Goal: Navigation & Orientation: Find specific page/section

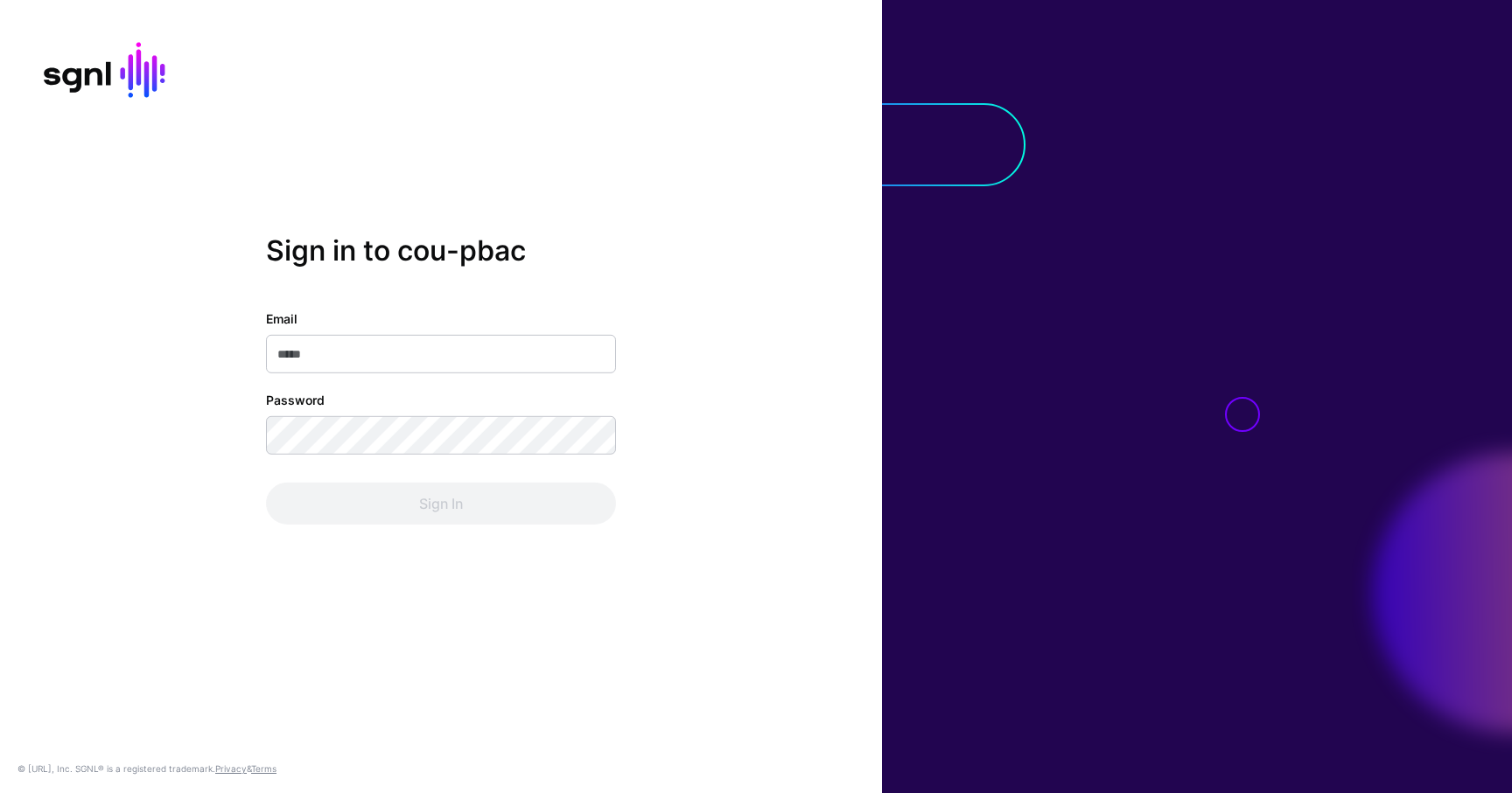
type input "**********"
click at [450, 504] on div "Sign In" at bounding box center [441, 503] width 350 height 42
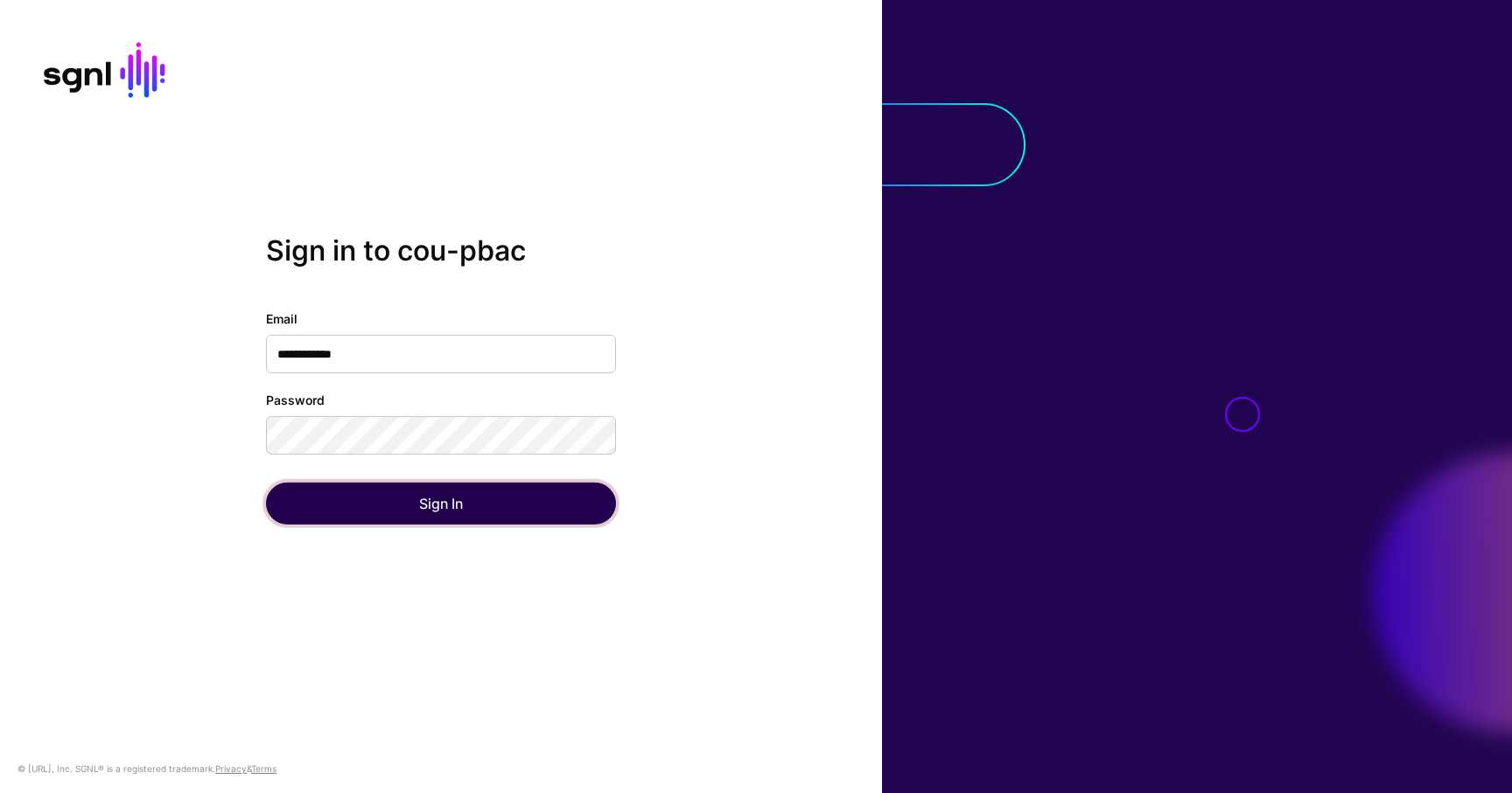
click at [450, 504] on button "Sign In" at bounding box center [441, 503] width 350 height 42
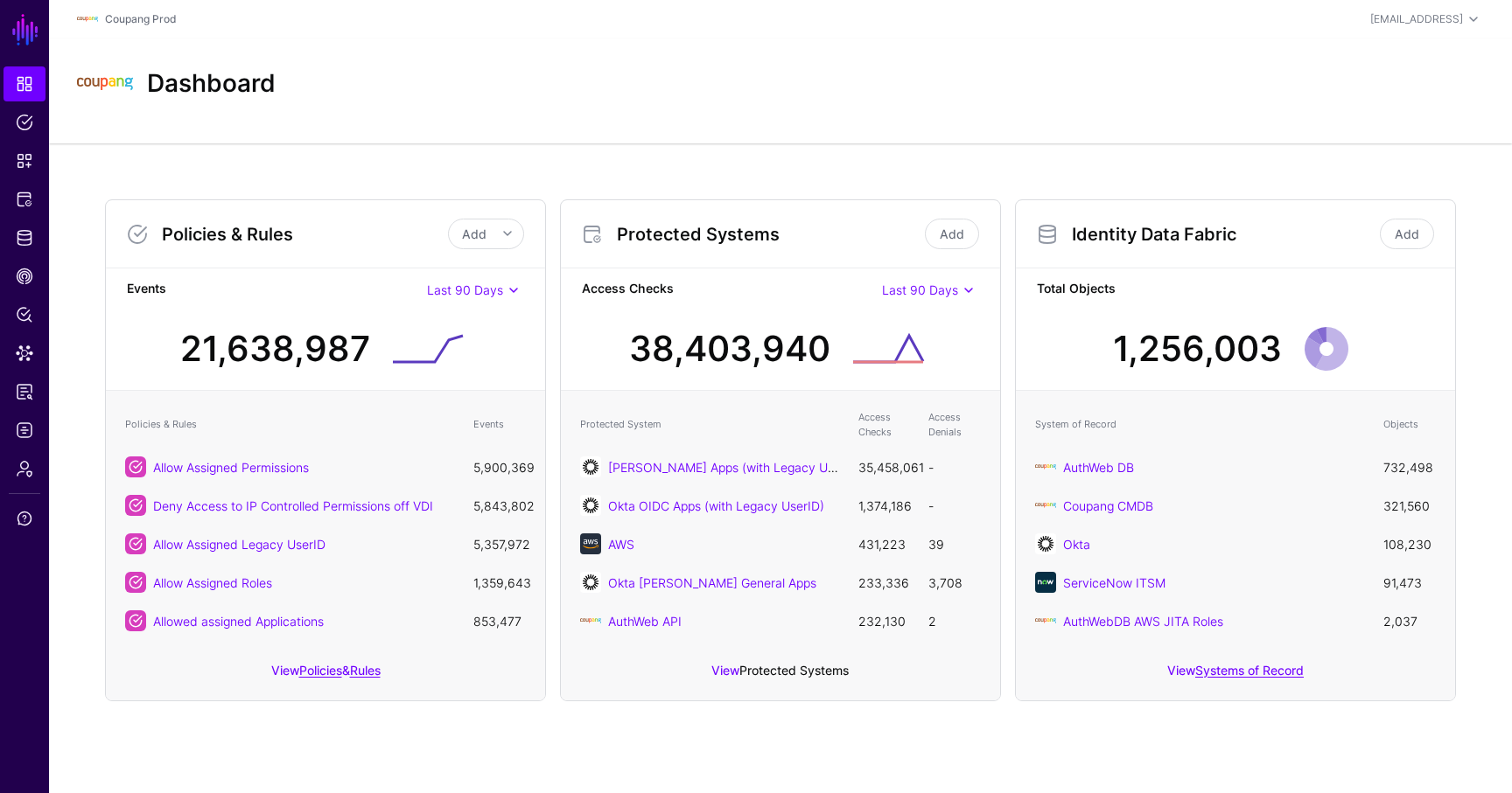
click at [800, 665] on link "Protected Systems" at bounding box center [793, 670] width 110 height 15
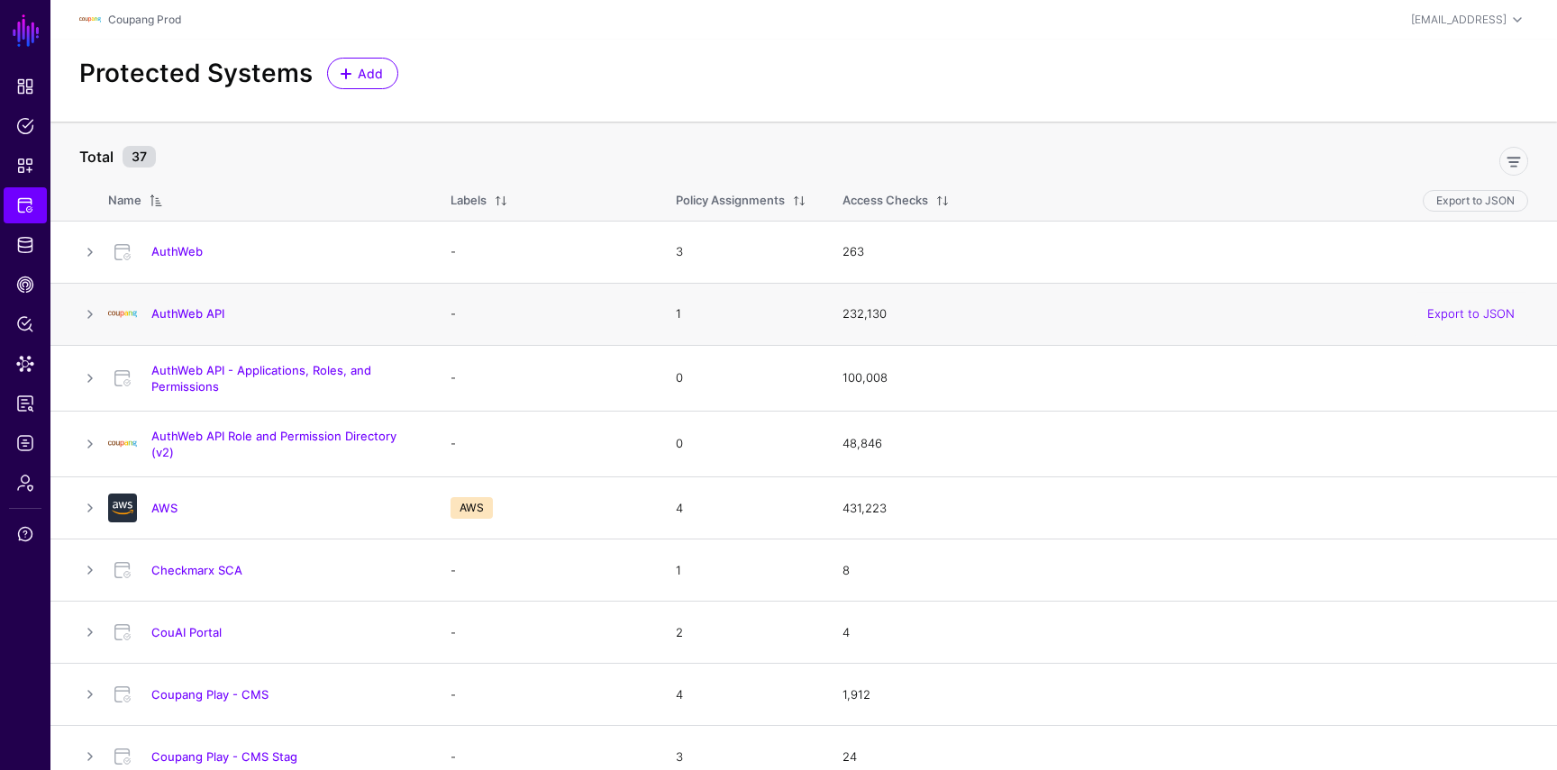
drag, startPoint x: 912, startPoint y: 454, endPoint x: 759, endPoint y: 311, distance: 209.7
click at [913, 376] on div "100,008 Export to JSON" at bounding box center [1186, 378] width 686 height 18
drag, startPoint x: 909, startPoint y: 378, endPoint x: 834, endPoint y: 378, distance: 74.8
click at [834, 378] on td "100,008 Export to JSON" at bounding box center [1190, 378] width 733 height 66
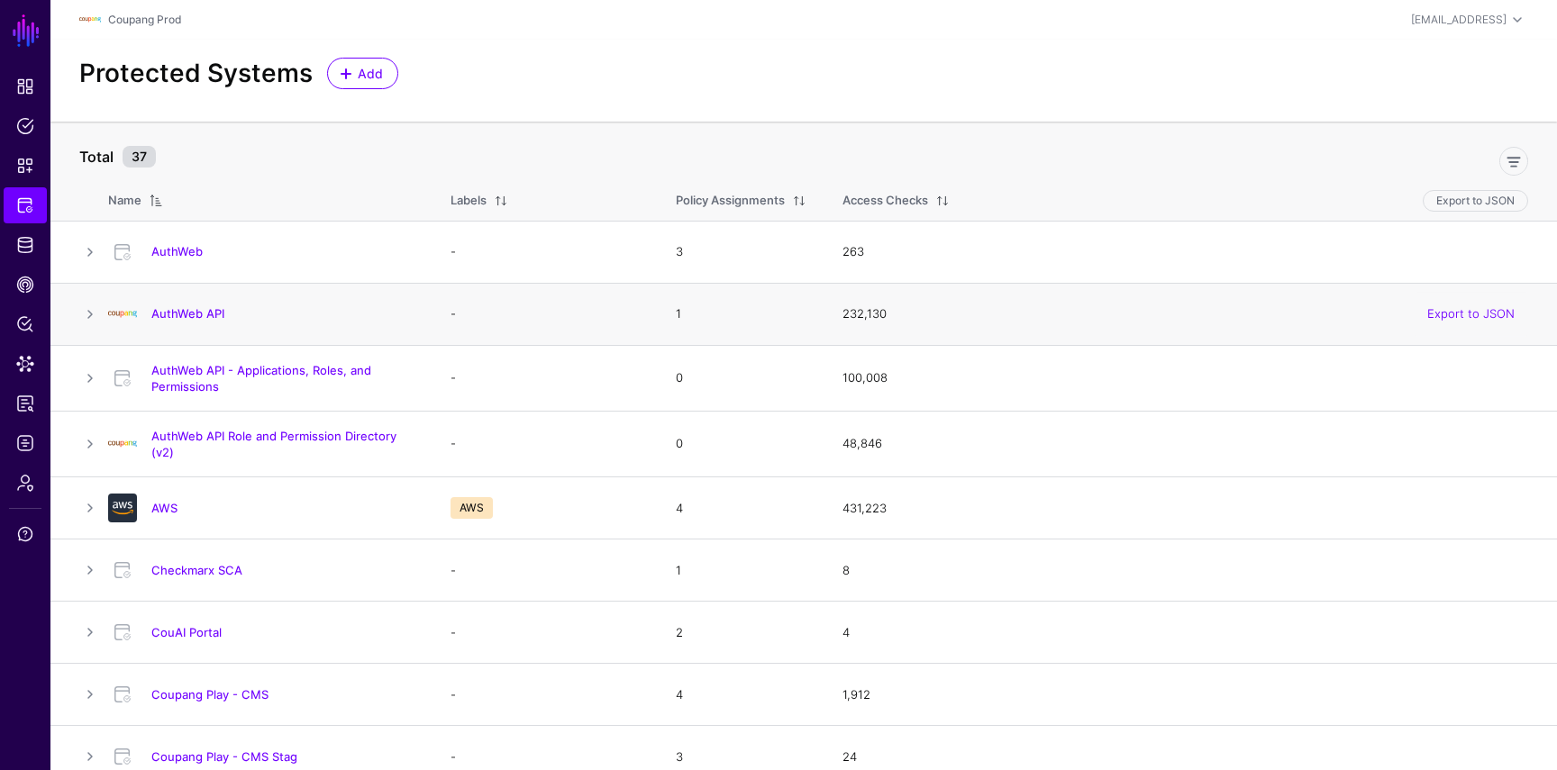
drag, startPoint x: 900, startPoint y: 311, endPoint x: 840, endPoint y: 315, distance: 60.5
click at [840, 315] on td "232,130 Export to JSON" at bounding box center [1190, 314] width 733 height 62
drag, startPoint x: 897, startPoint y: 378, endPoint x: 842, endPoint y: 379, distance: 55.9
click at [842, 379] on td "100,008 Export to JSON" at bounding box center [1190, 378] width 733 height 66
drag, startPoint x: 915, startPoint y: 320, endPoint x: 825, endPoint y: 322, distance: 90.1
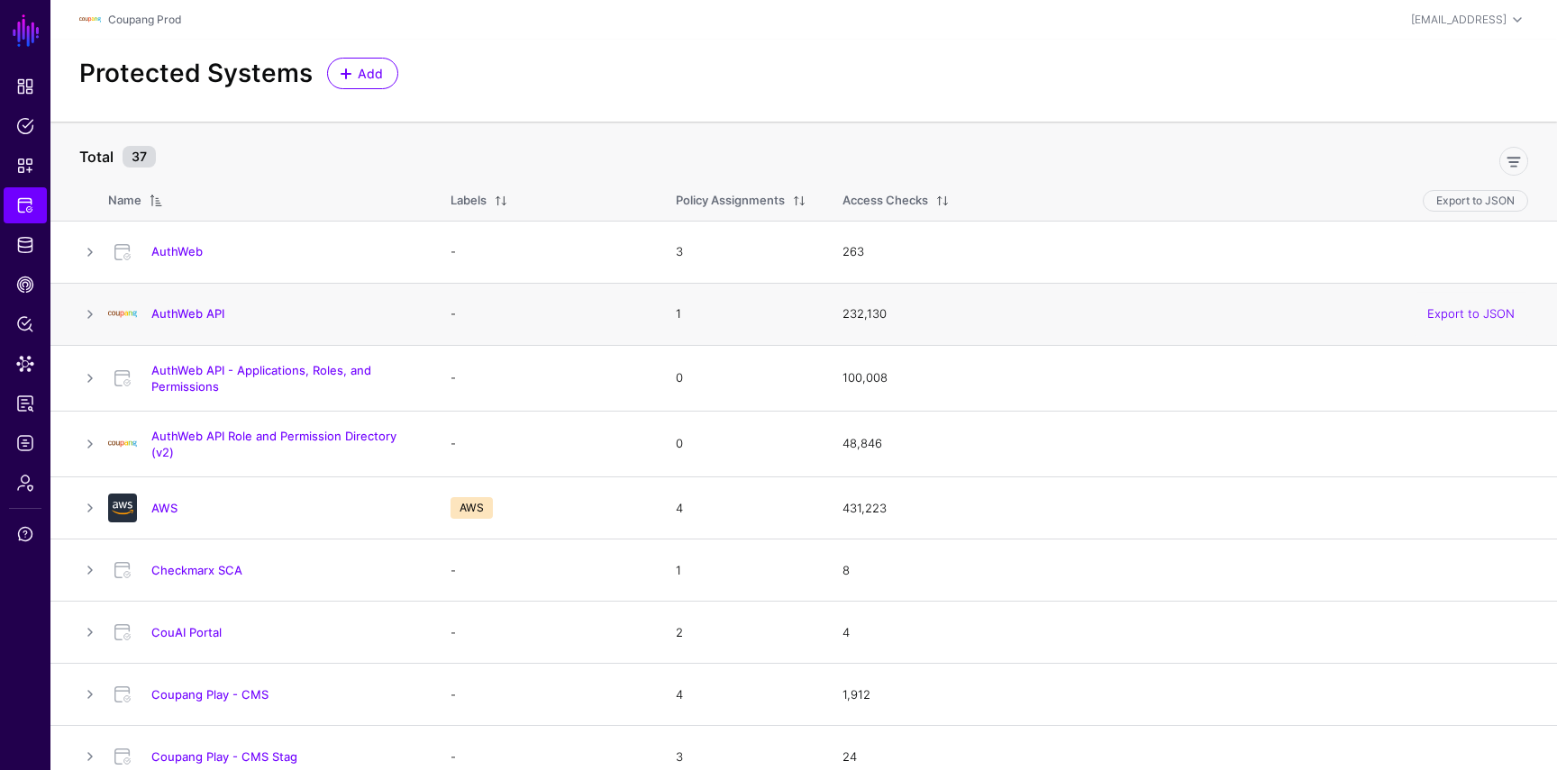
click at [826, 322] on td "232,130 Export to JSON" at bounding box center [1190, 314] width 733 height 62
click at [346, 373] on link "AuthWeb API - Applications, Roles, and Permissions" at bounding box center [261, 378] width 220 height 31
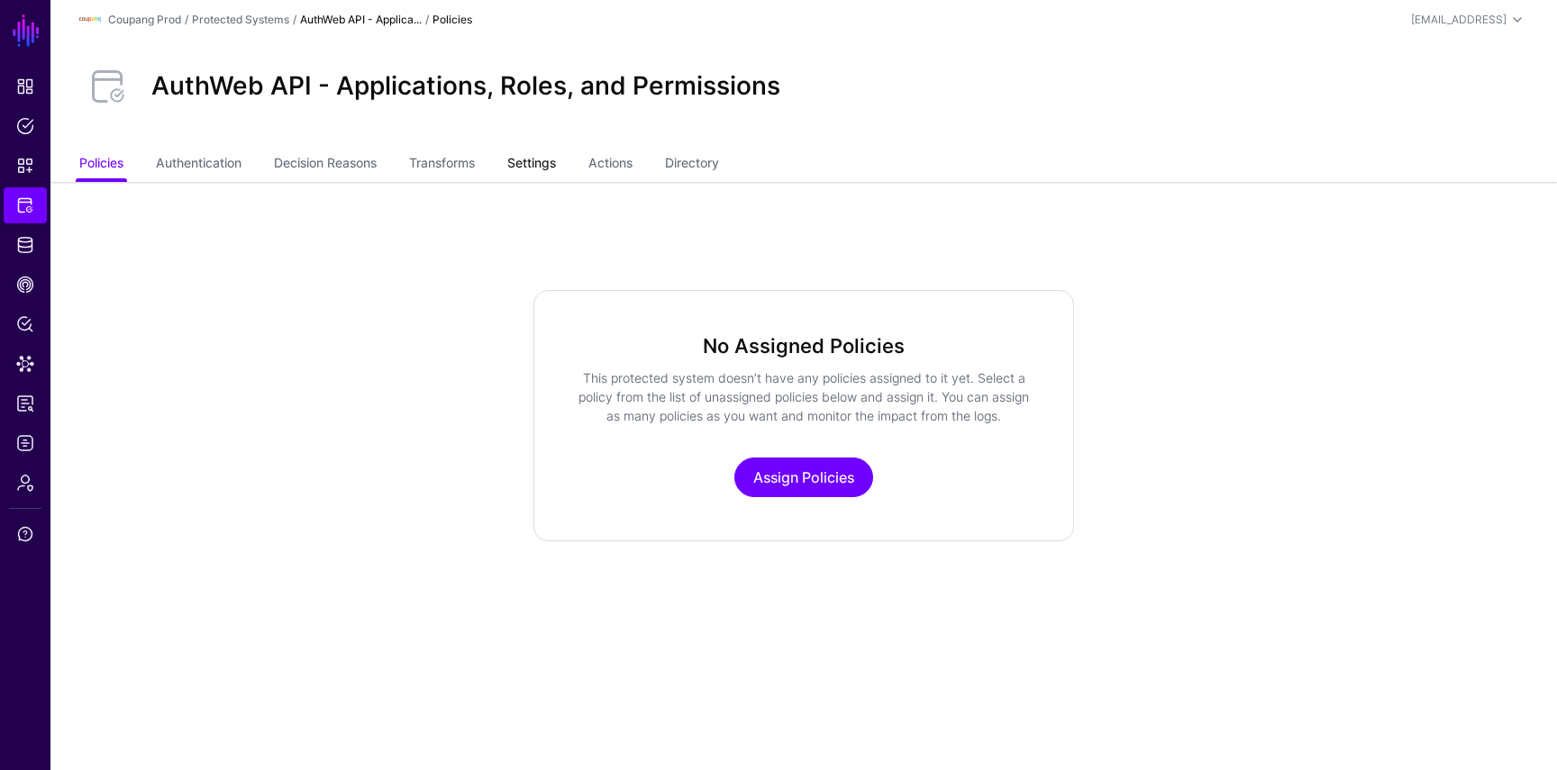
click at [550, 171] on link "Settings" at bounding box center [531, 165] width 49 height 34
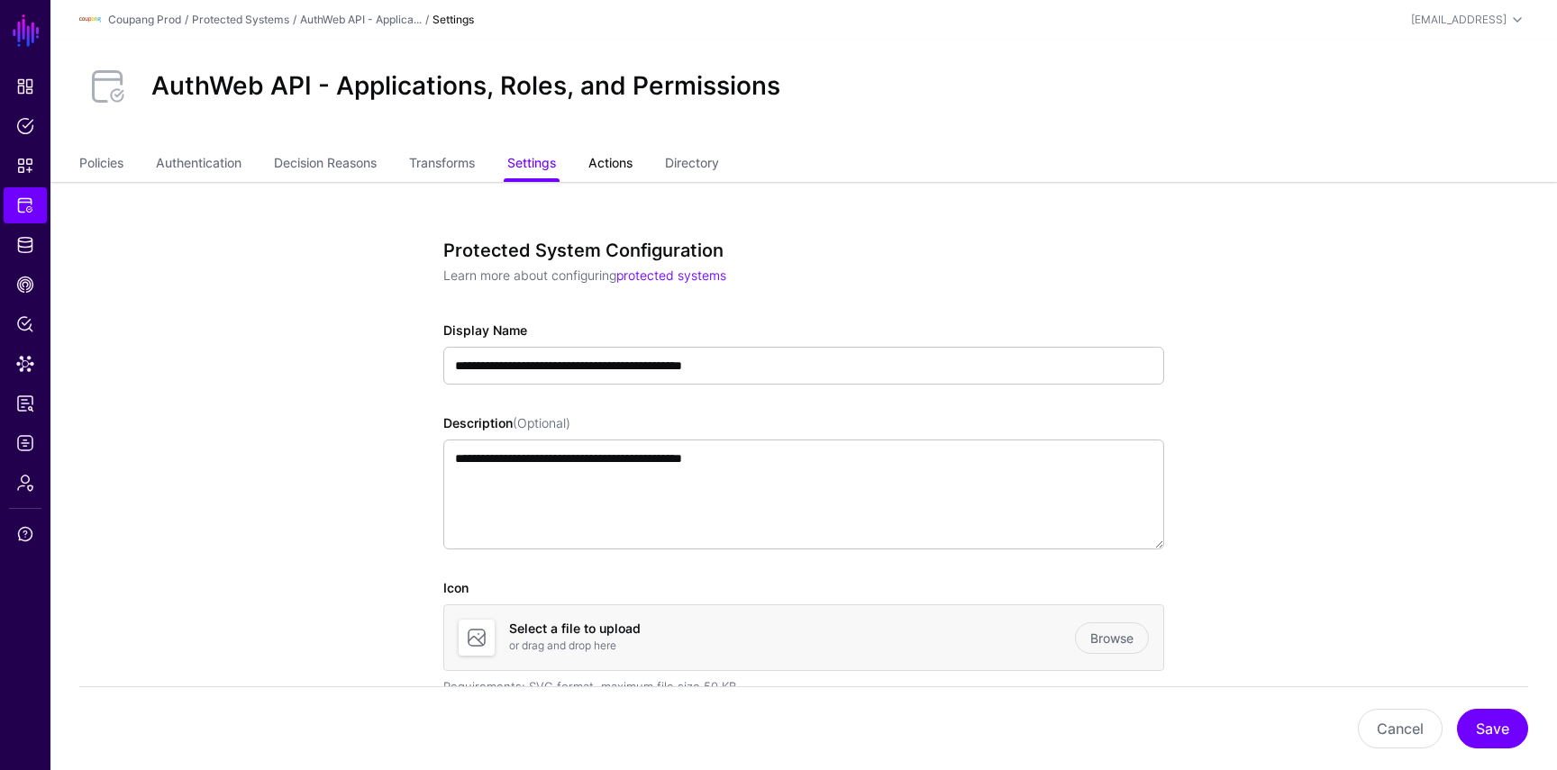
click at [616, 173] on link "Actions" at bounding box center [610, 165] width 44 height 34
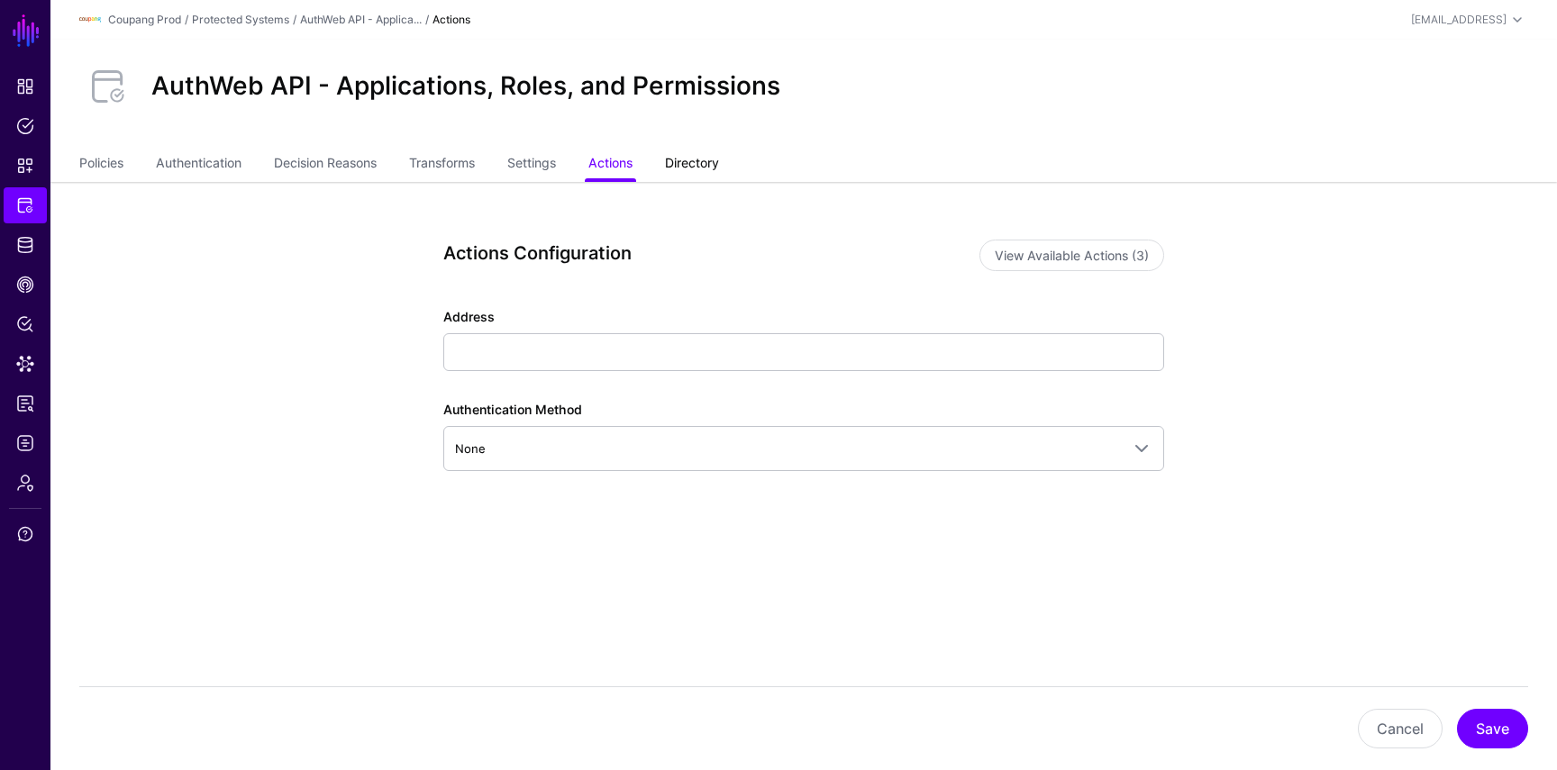
click at [701, 165] on link "Directory" at bounding box center [692, 165] width 54 height 34
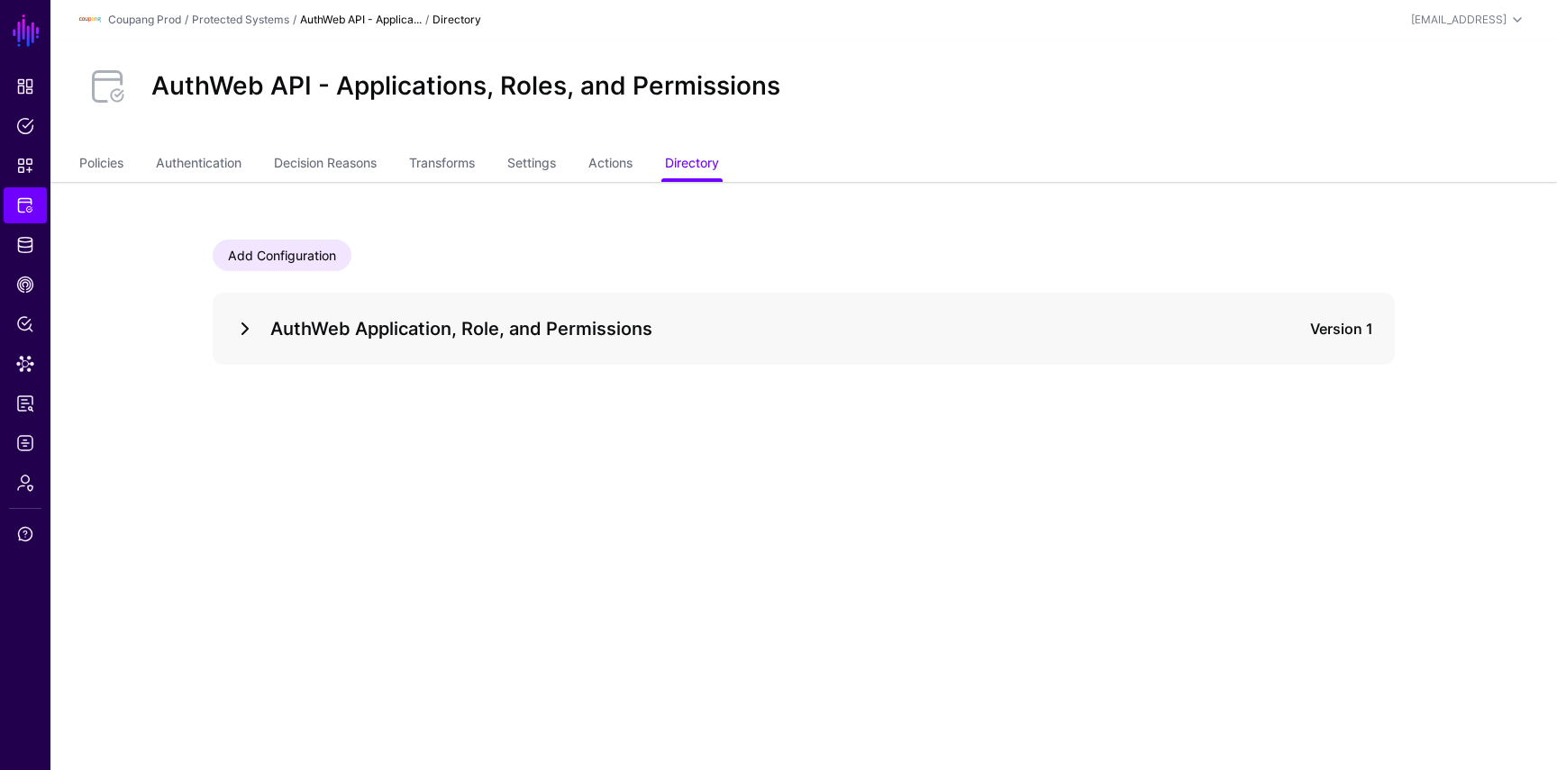
click at [244, 329] on link at bounding box center [245, 329] width 22 height 22
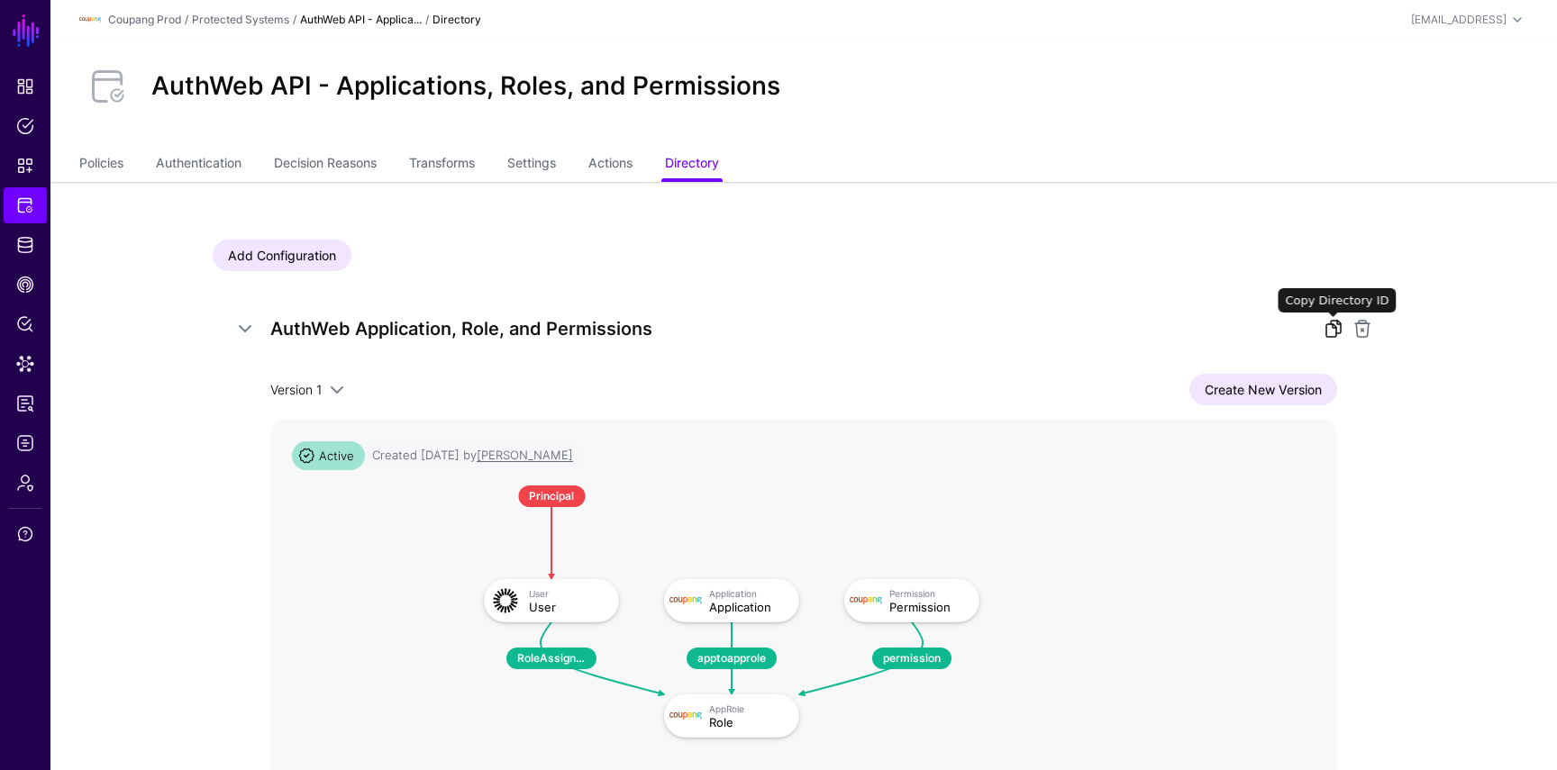
click at [1323, 330] on link at bounding box center [1334, 329] width 22 height 22
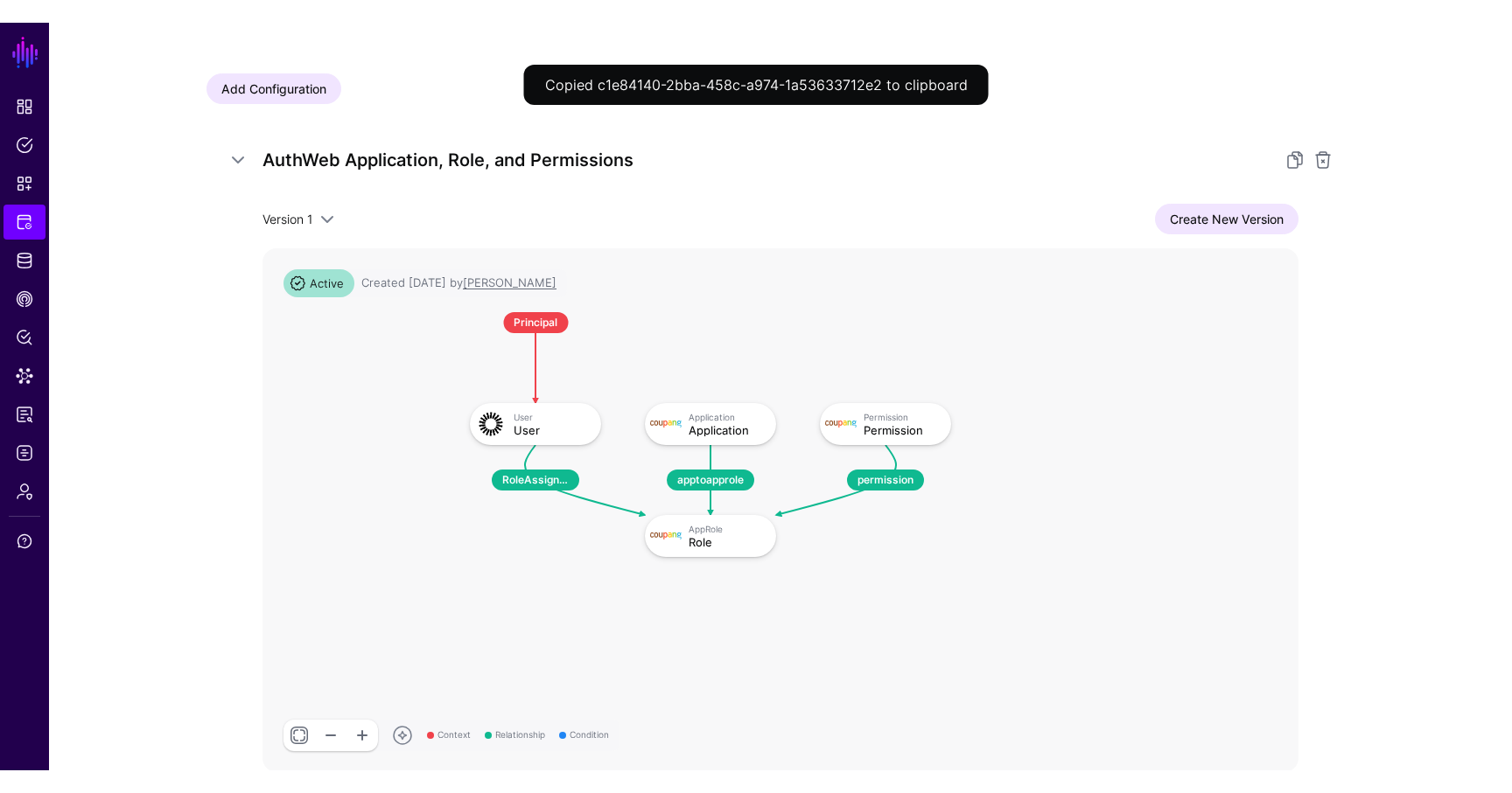
scroll to position [222, 0]
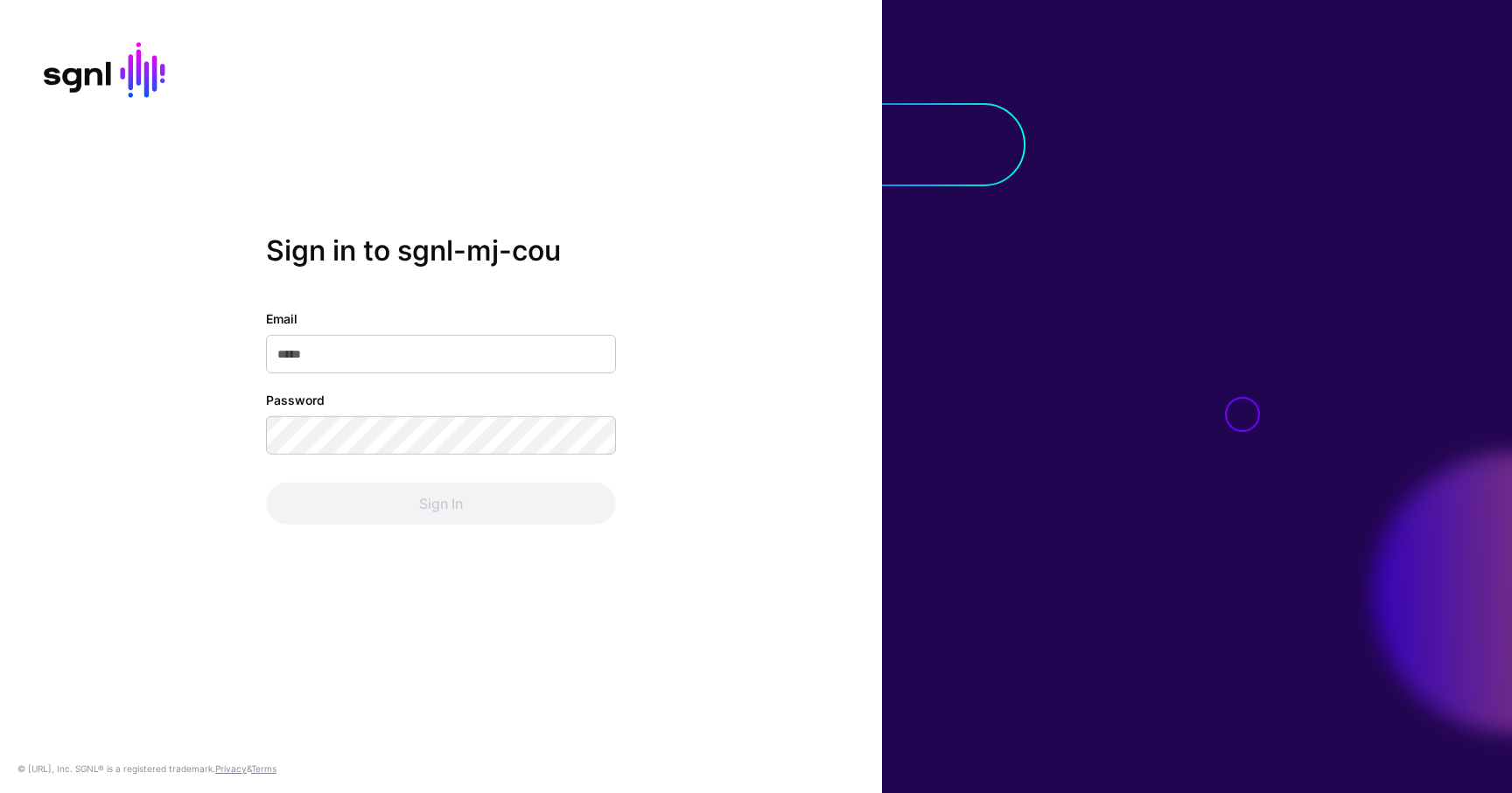
type input "**********"
click at [504, 505] on div "Sign In" at bounding box center [441, 503] width 350 height 42
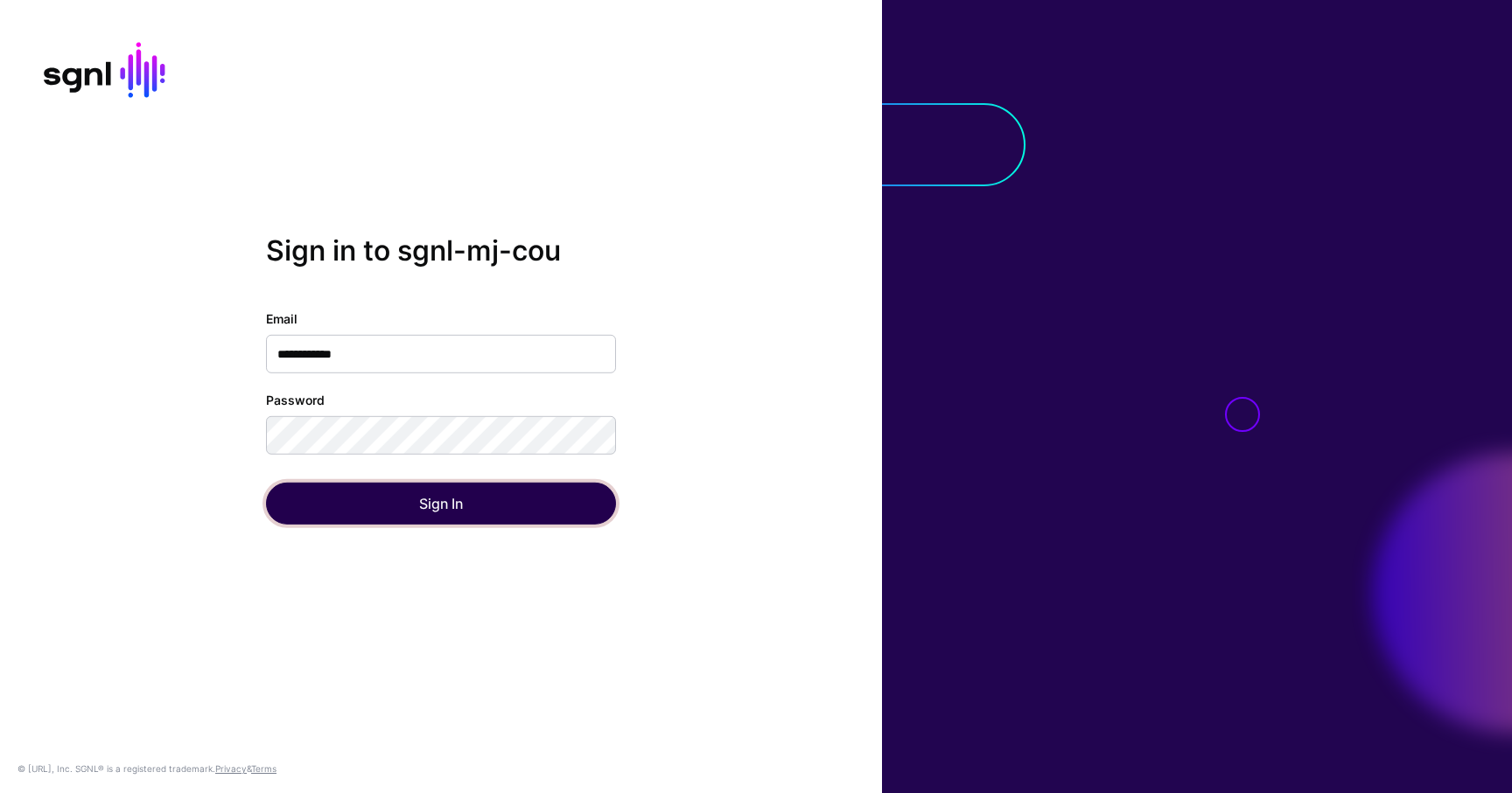
click at [504, 505] on button "Sign In" at bounding box center [441, 503] width 350 height 42
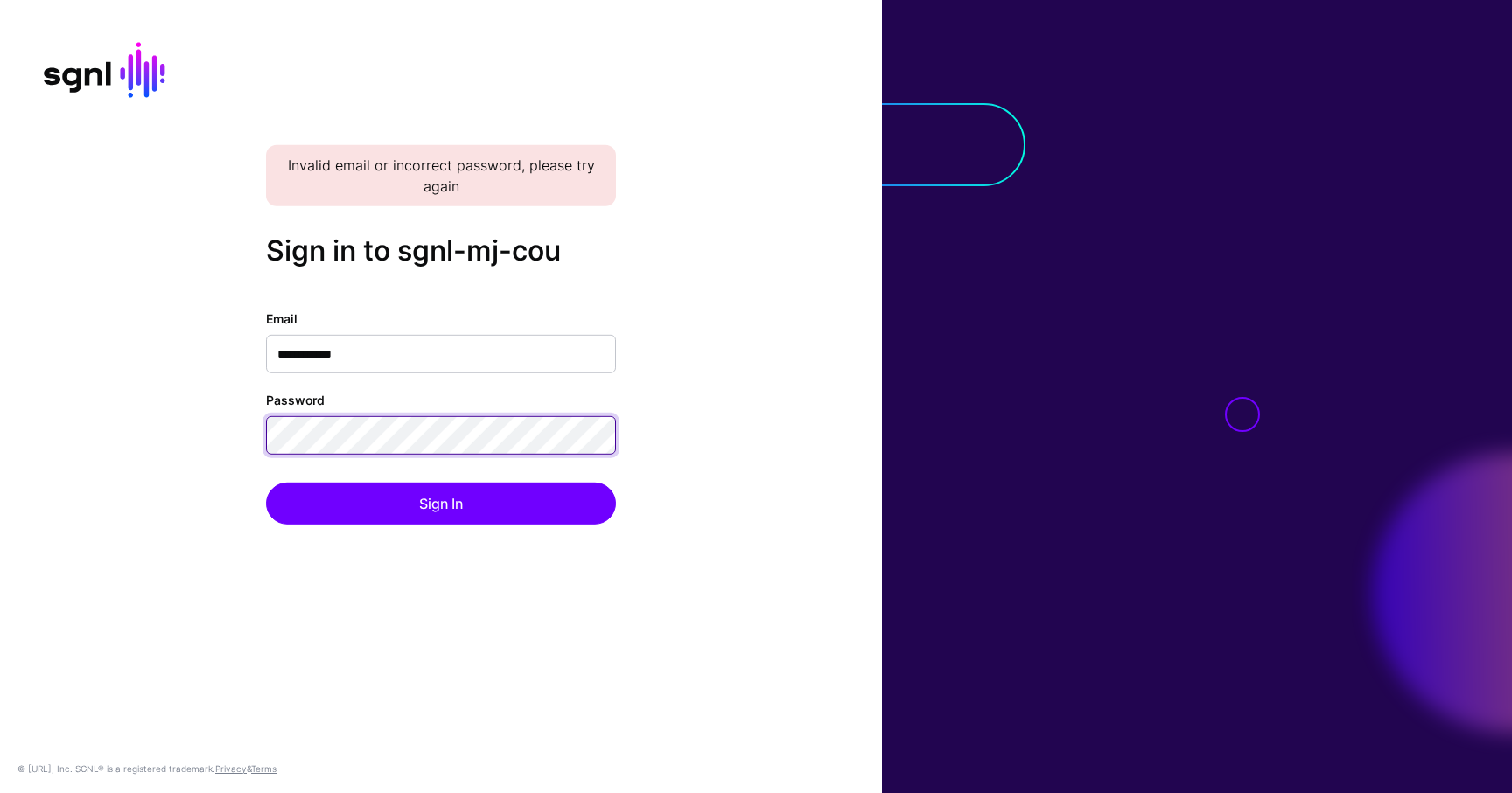
click at [266, 482] on button "Sign In" at bounding box center [441, 503] width 350 height 42
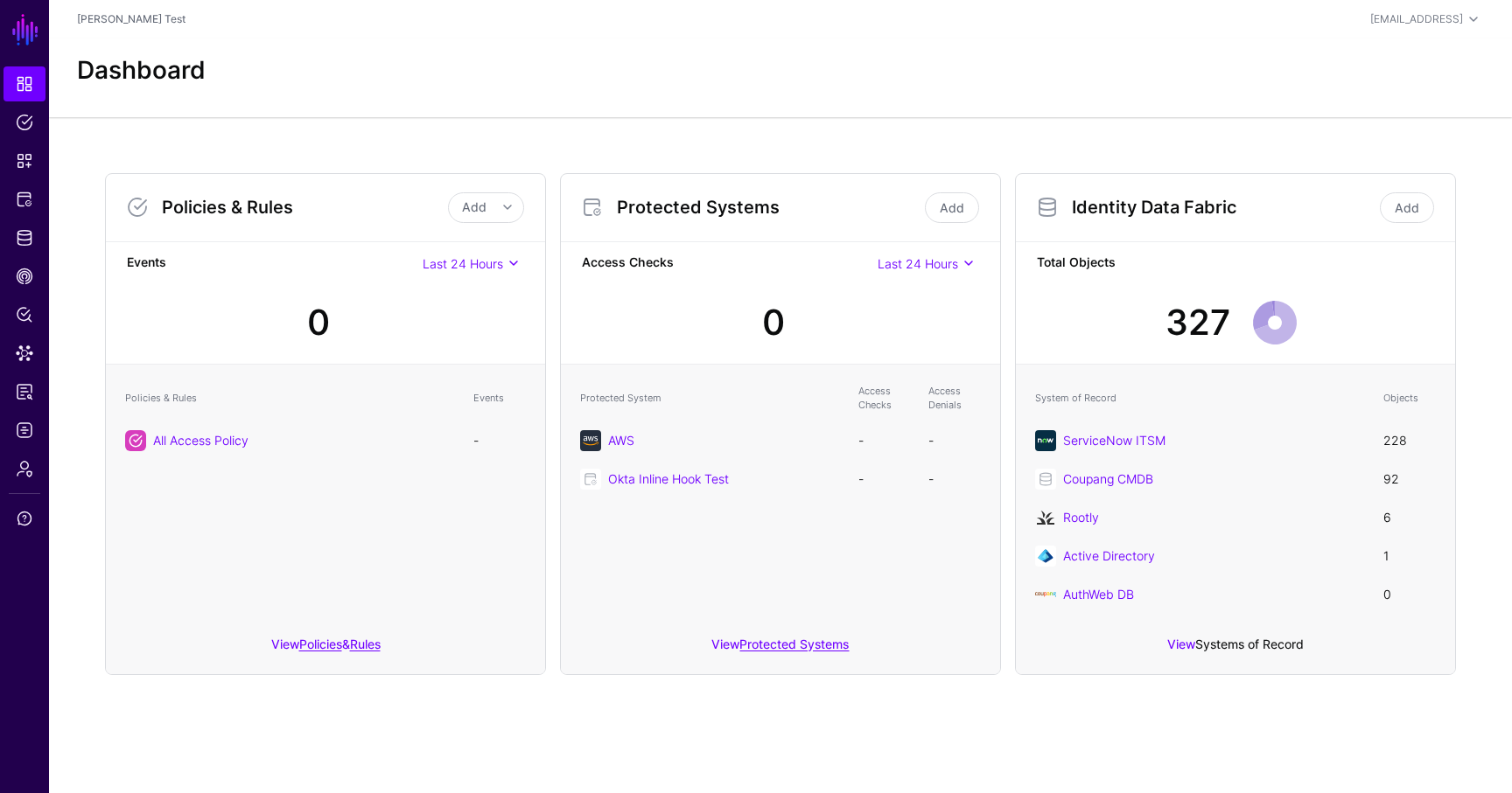
click at [1226, 647] on link "Systems of Record" at bounding box center [1250, 644] width 109 height 15
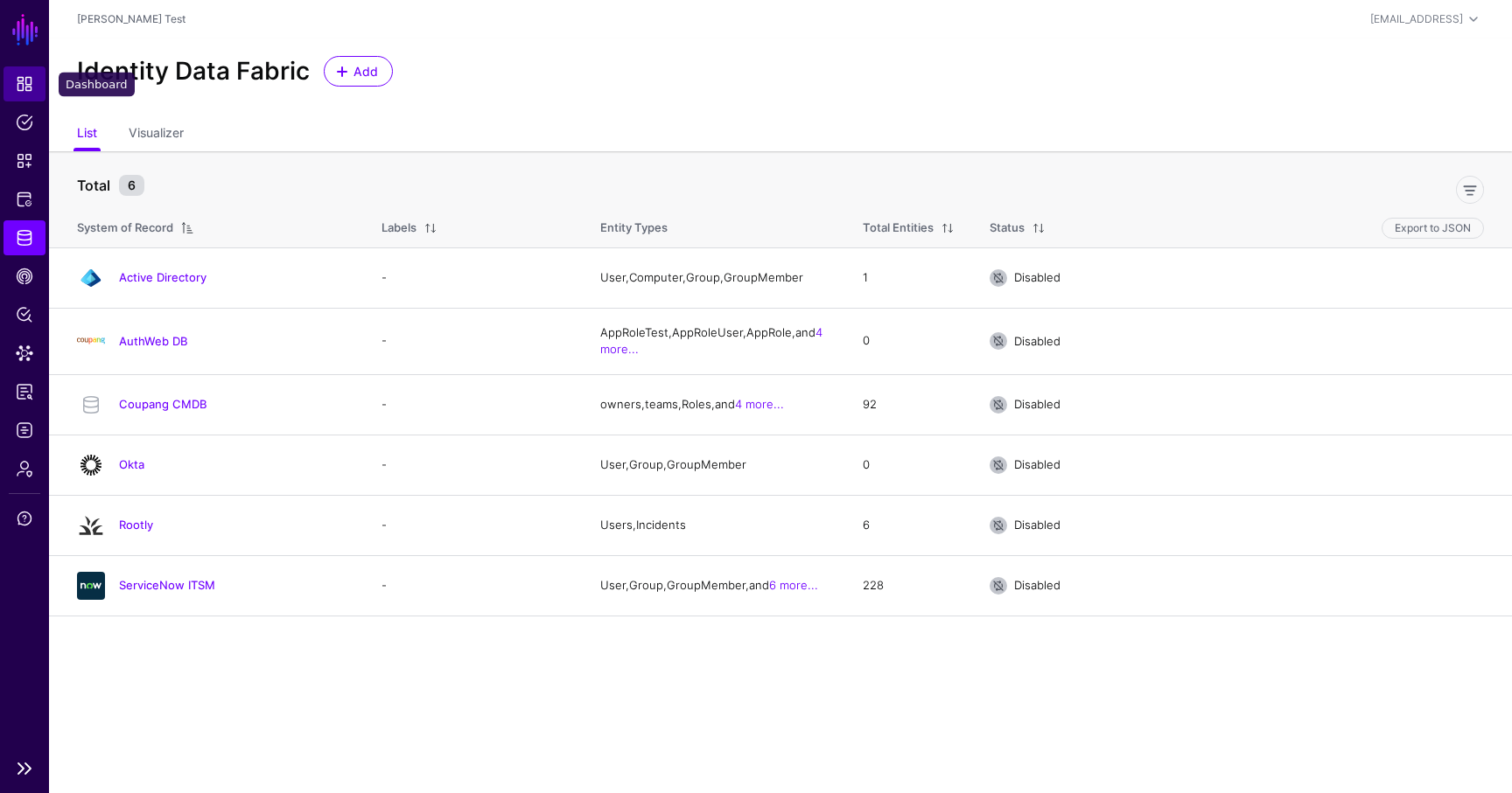
click at [27, 88] on span "Dashboard" at bounding box center [24, 83] width 17 height 17
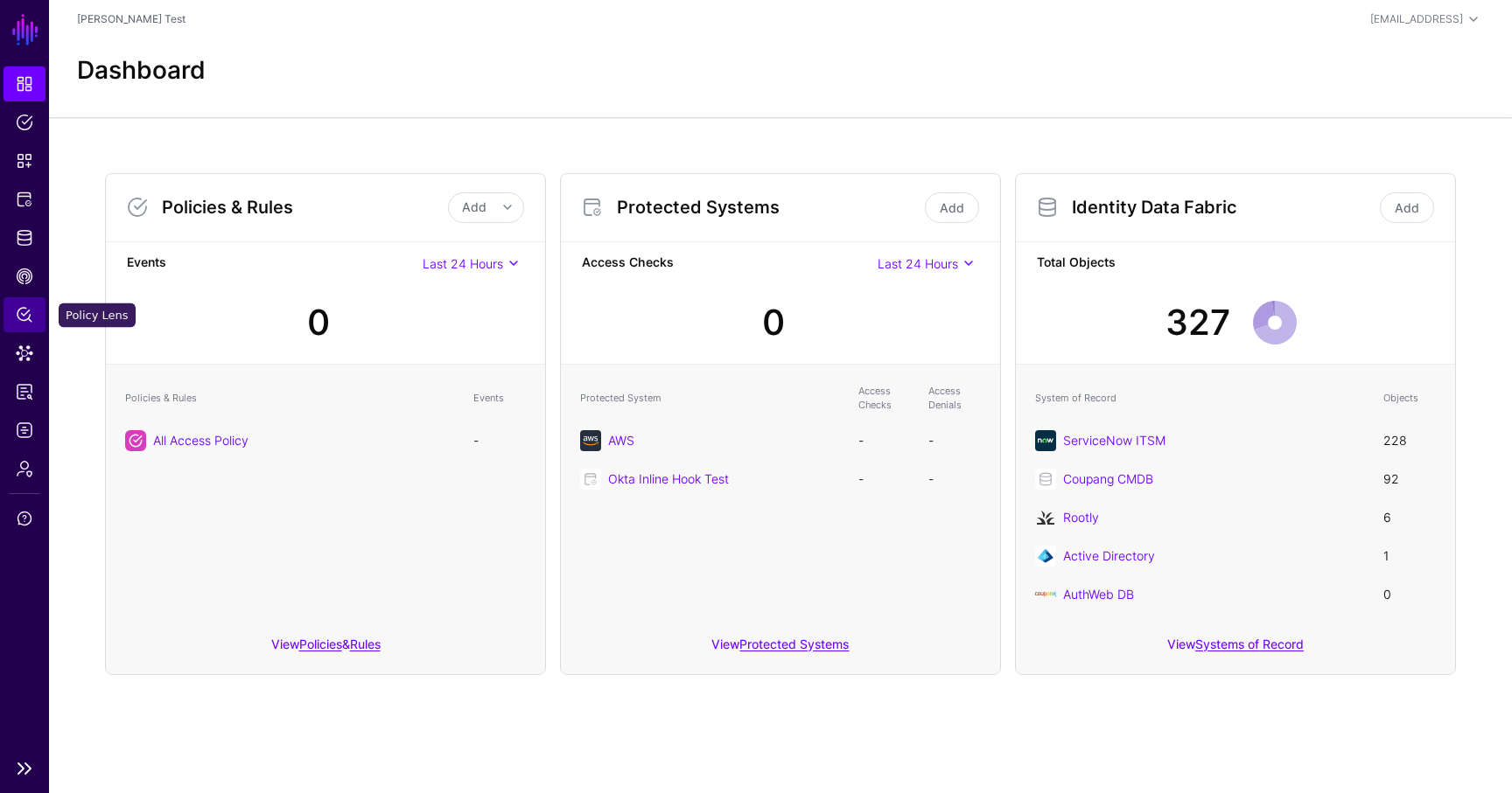
click at [31, 321] on span "Policy Lens" at bounding box center [24, 314] width 17 height 17
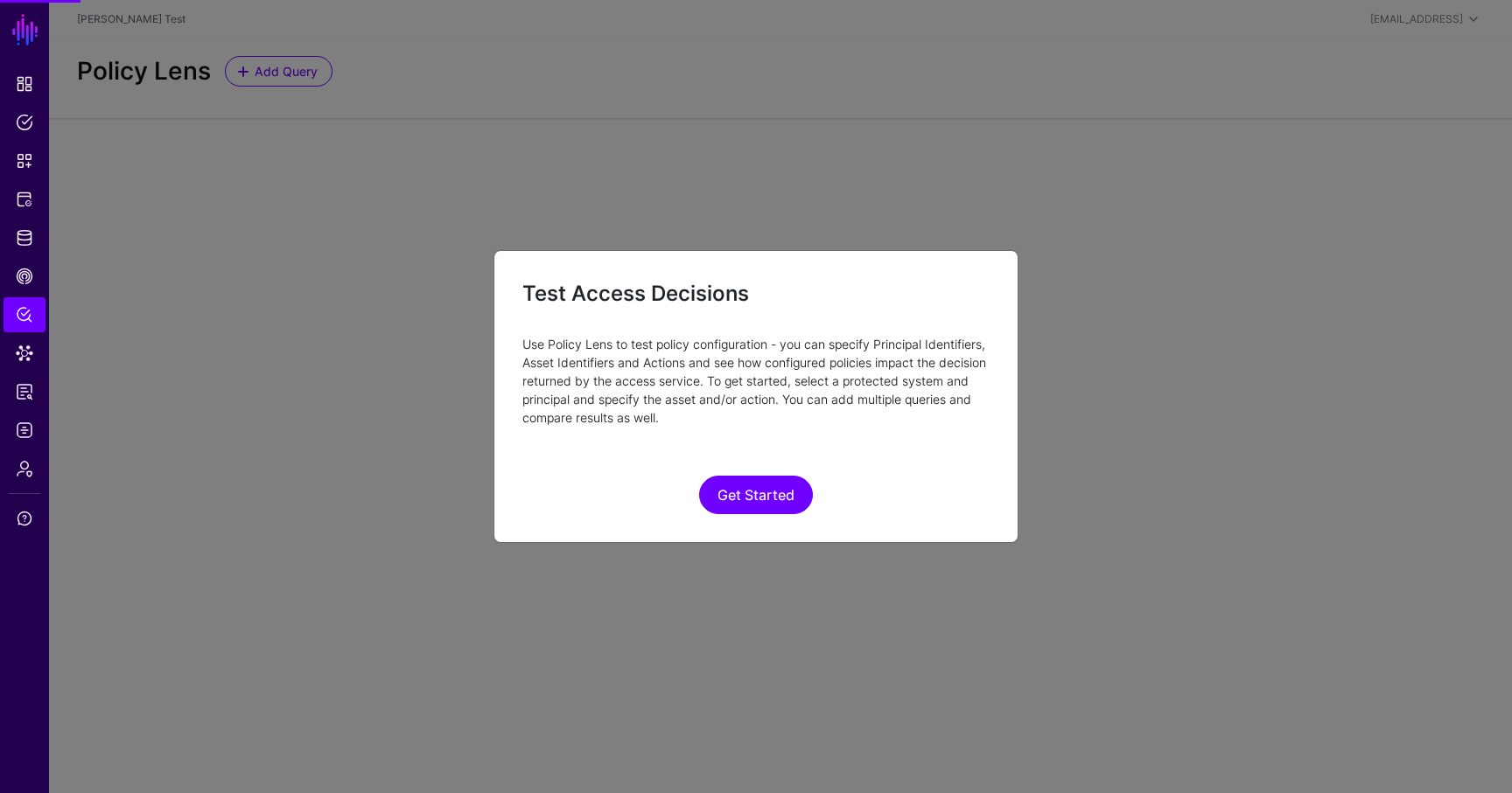
click at [27, 259] on ngb-modal-window "Test Access Decisions Use Policy Lens to test policy configuration - you can sp…" at bounding box center [756, 396] width 1512 height 793
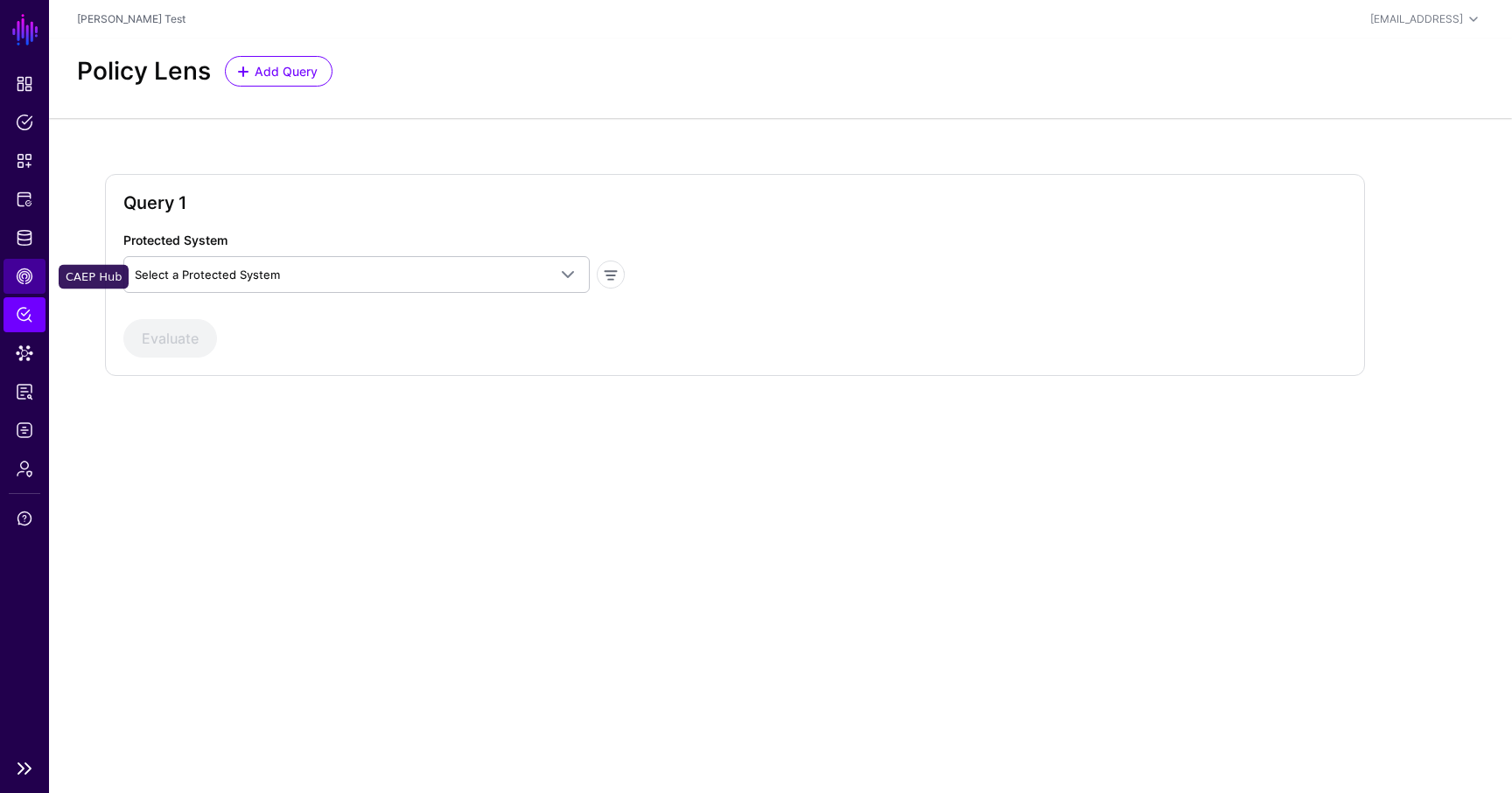
click at [24, 275] on span "CAEP Hub" at bounding box center [24, 277] width 17 height 17
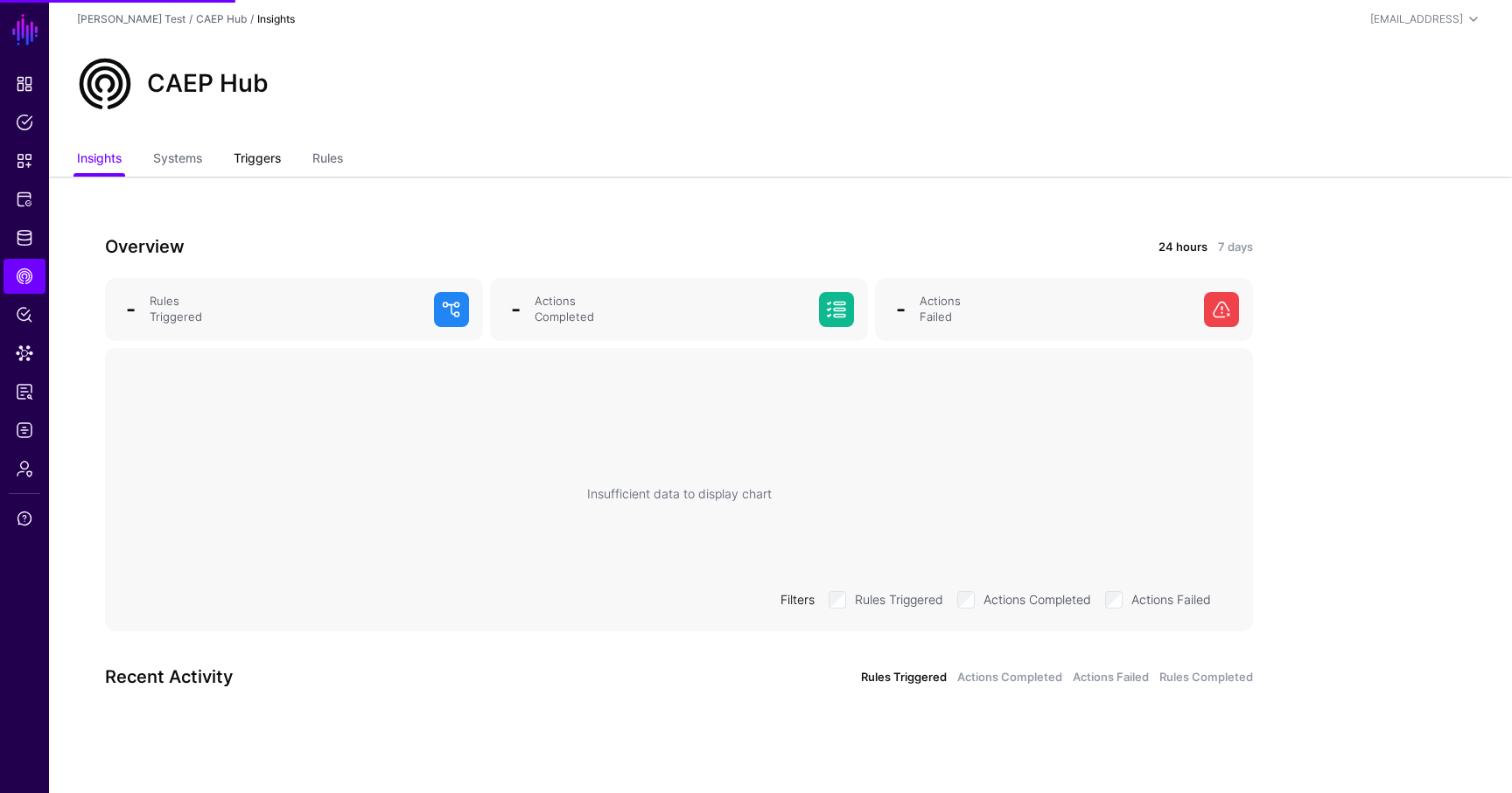
click at [253, 158] on link "Triggers" at bounding box center [257, 160] width 48 height 33
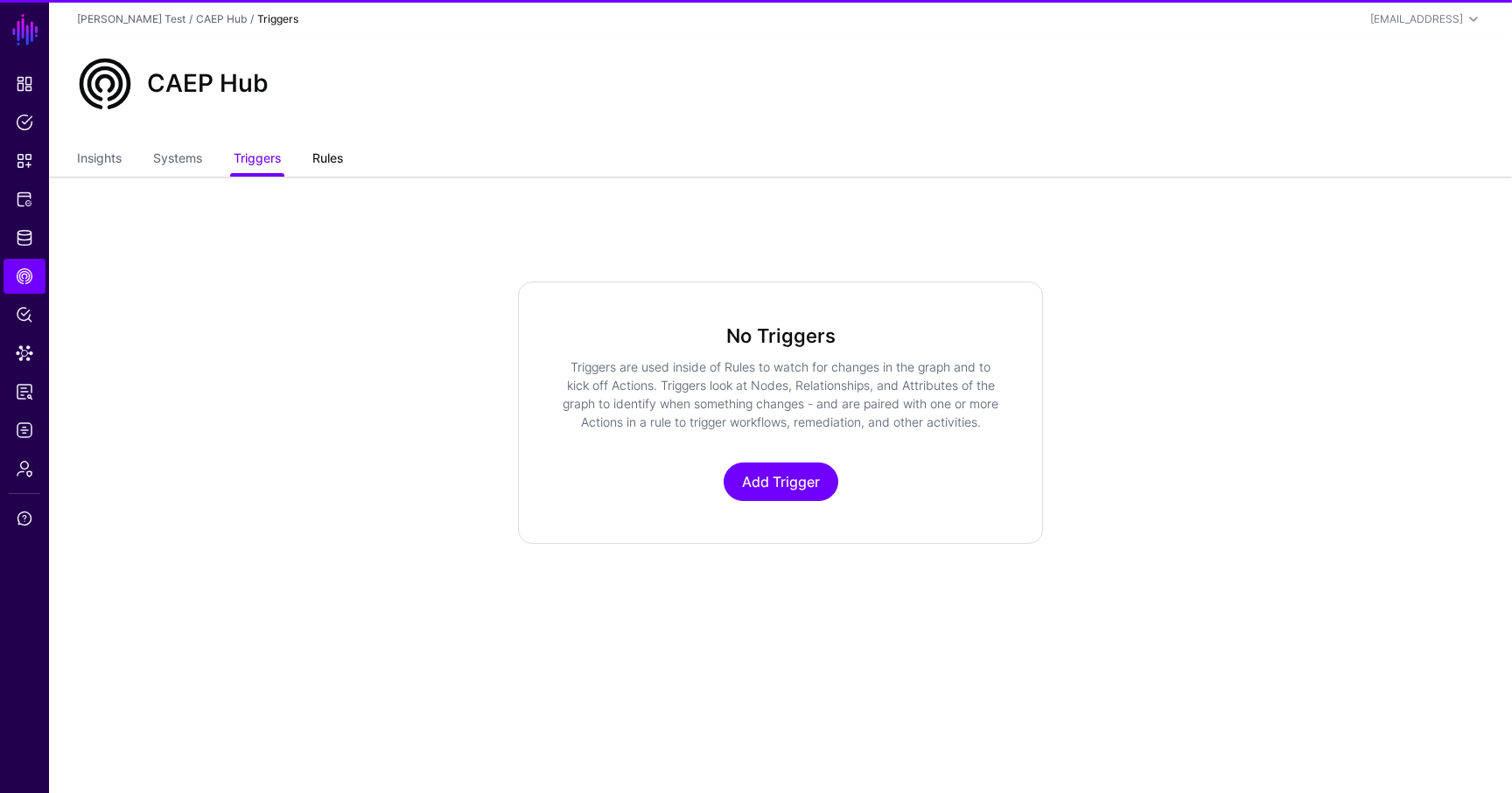
click at [342, 151] on link "Rules" at bounding box center [328, 160] width 31 height 33
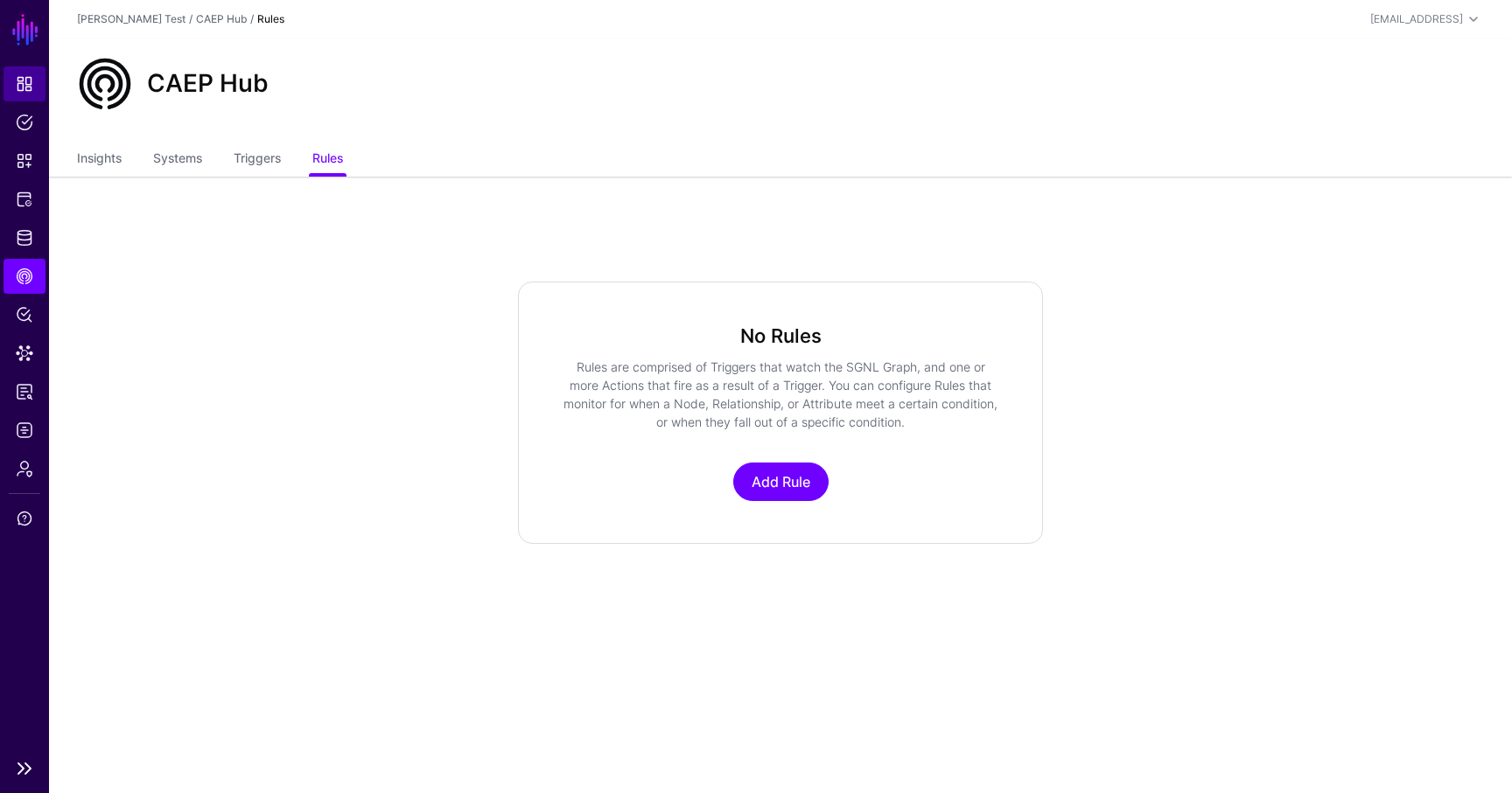
click at [31, 88] on span "Dashboard" at bounding box center [24, 83] width 17 height 17
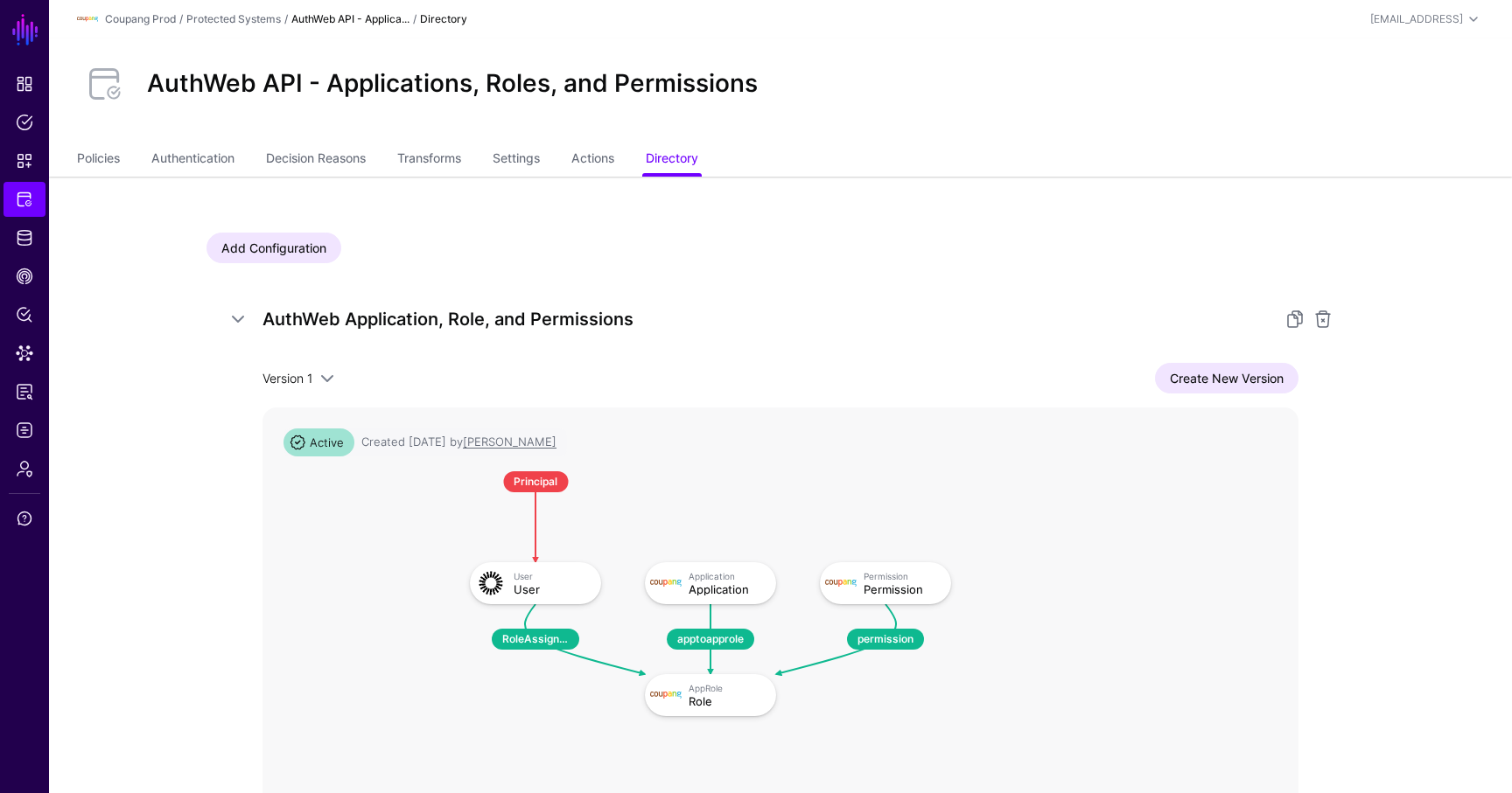
scroll to position [222, 0]
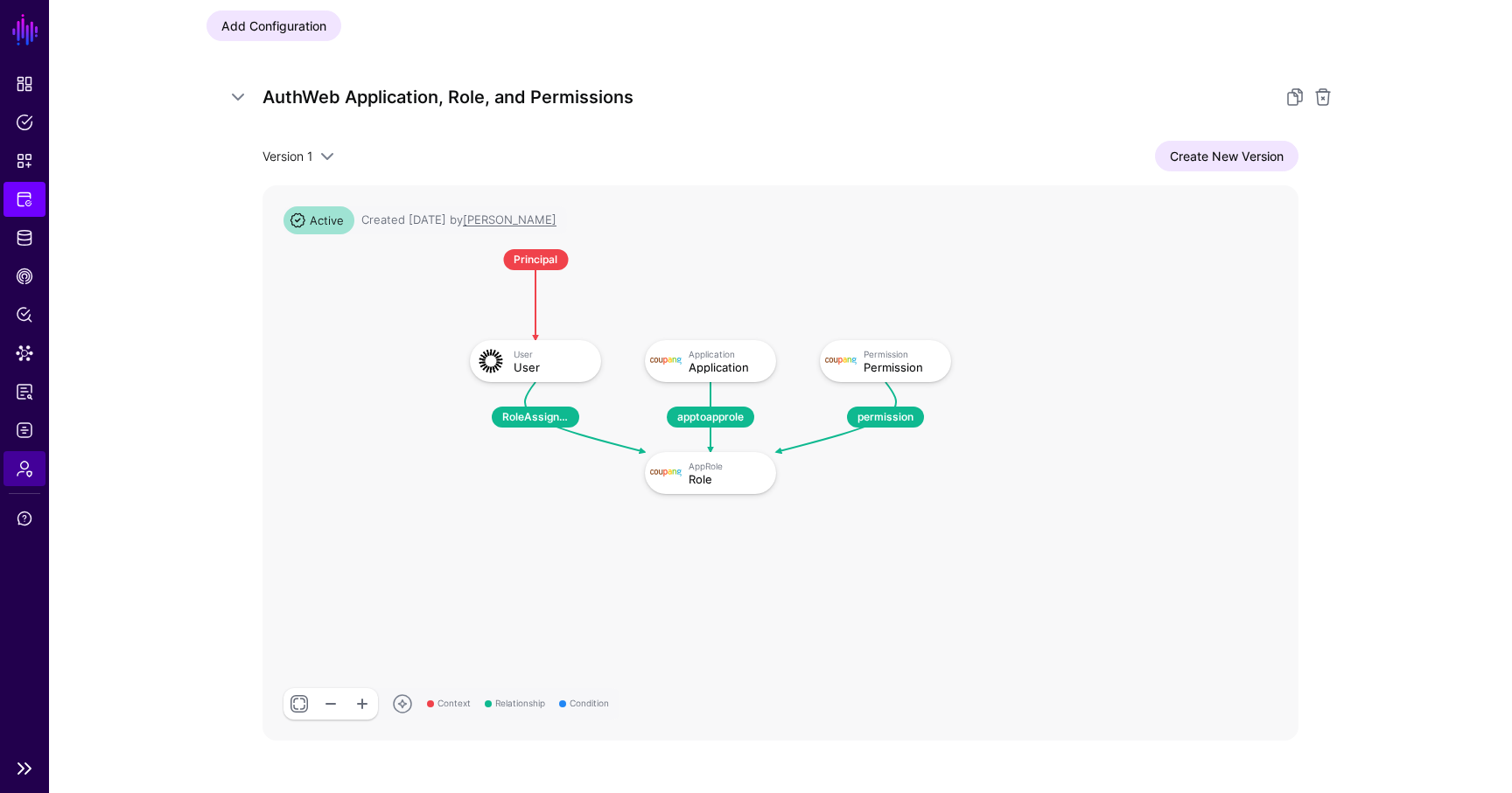
click at [13, 480] on link "Admin" at bounding box center [24, 469] width 42 height 35
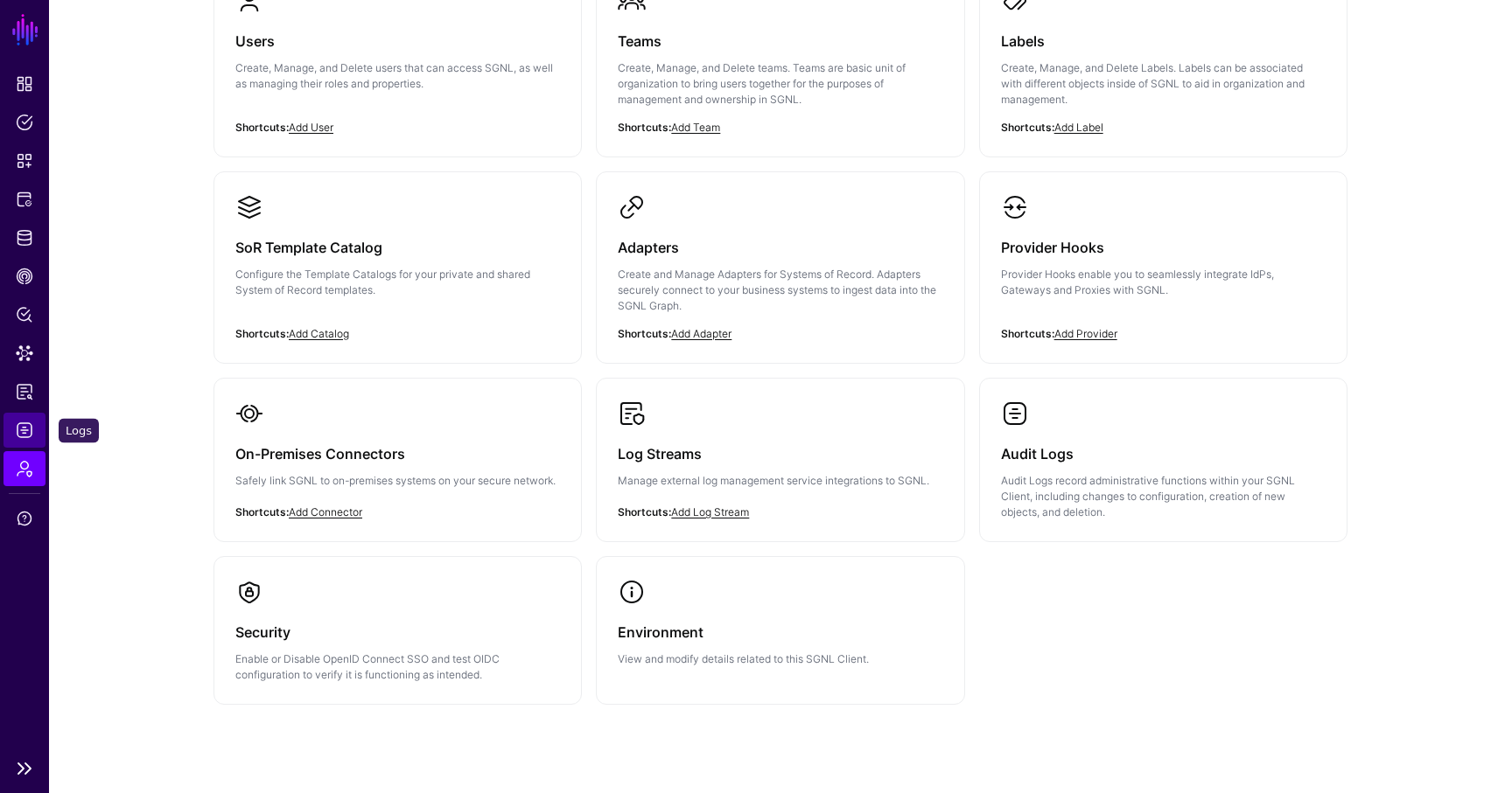
click at [22, 437] on span "Logs" at bounding box center [24, 430] width 17 height 17
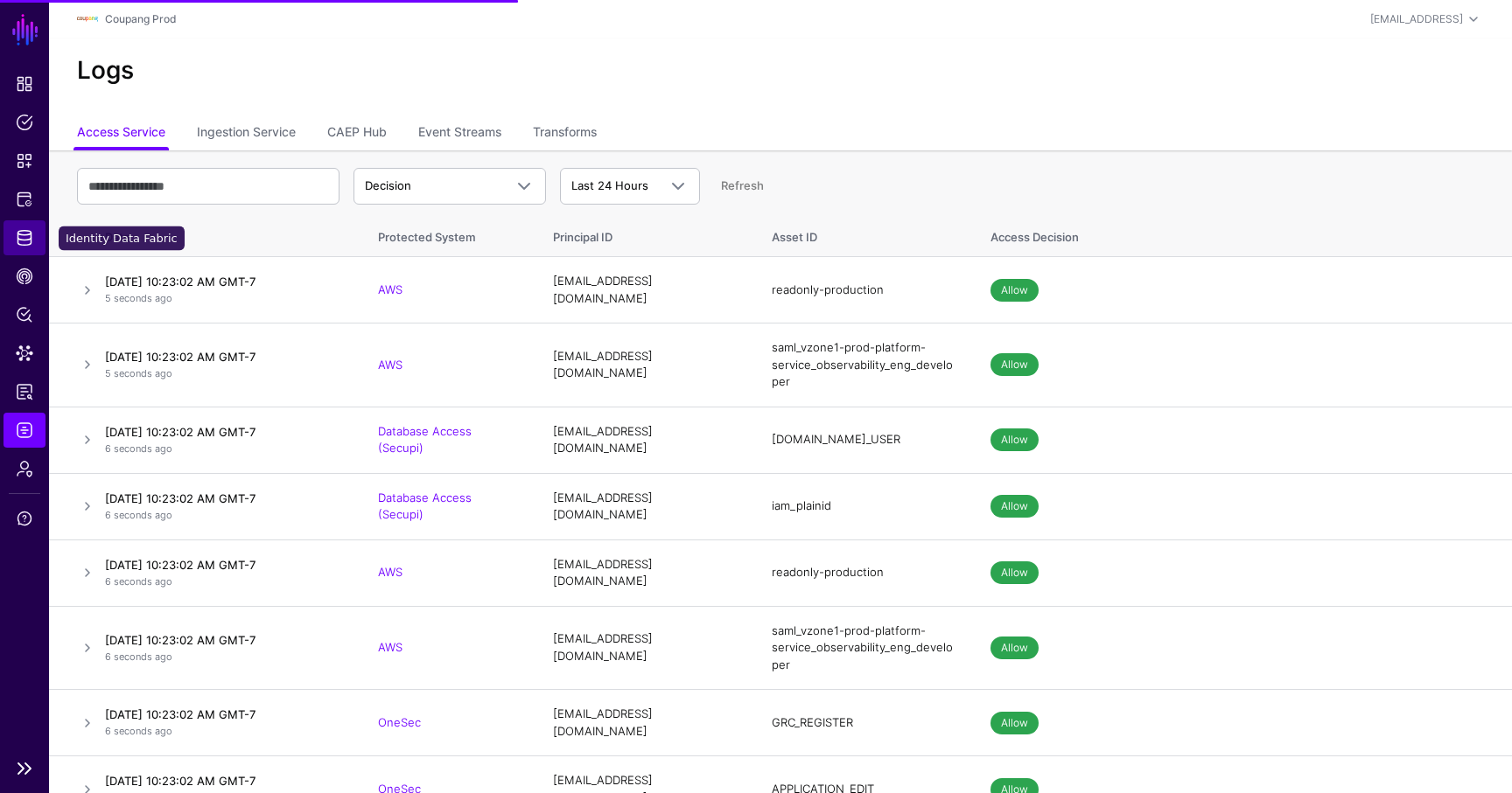
click at [27, 235] on span "Identity Data Fabric" at bounding box center [24, 238] width 17 height 17
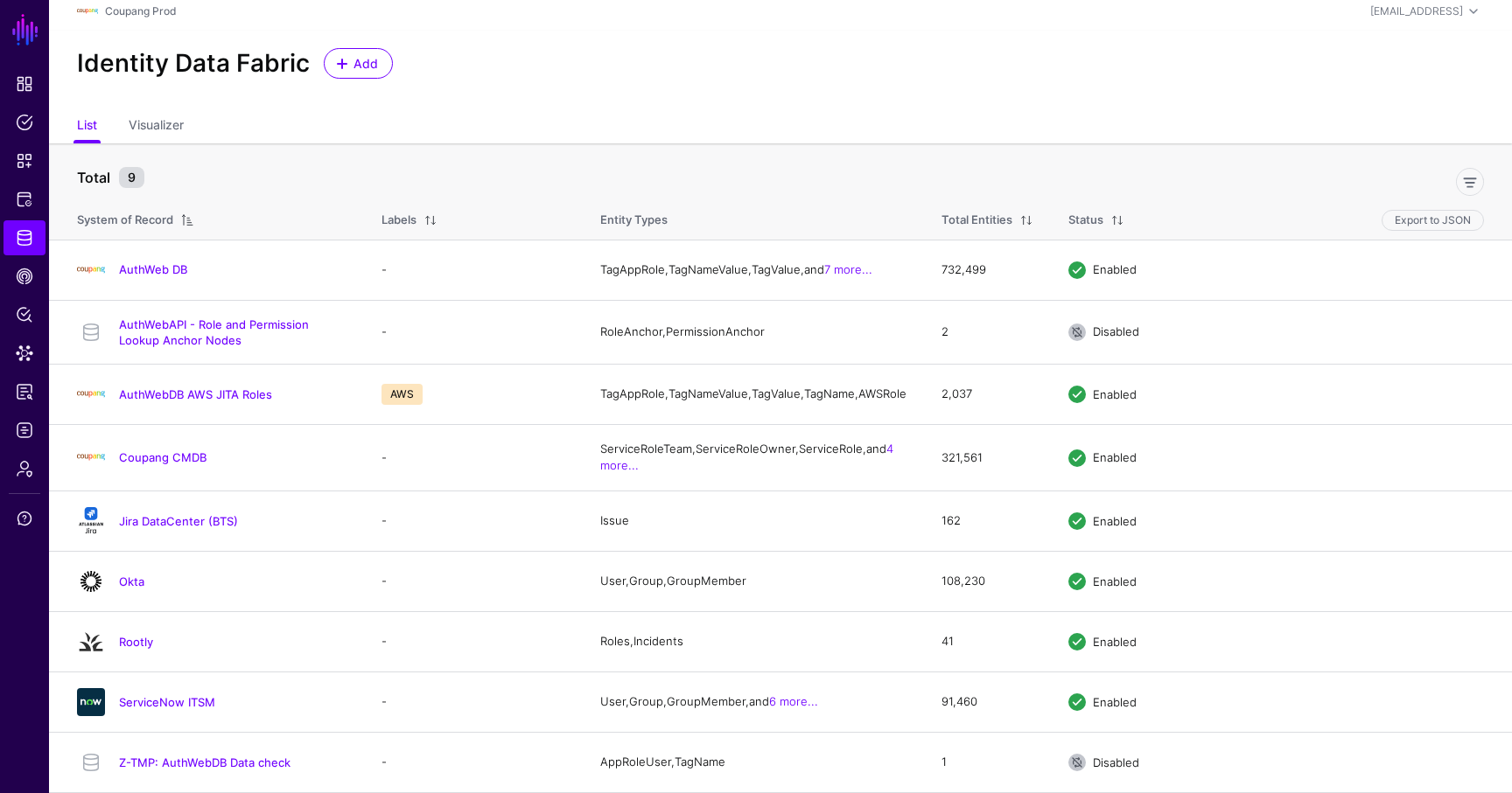
scroll to position [20, 0]
click at [162, 457] on link "Coupang CMDB" at bounding box center [163, 457] width 87 height 14
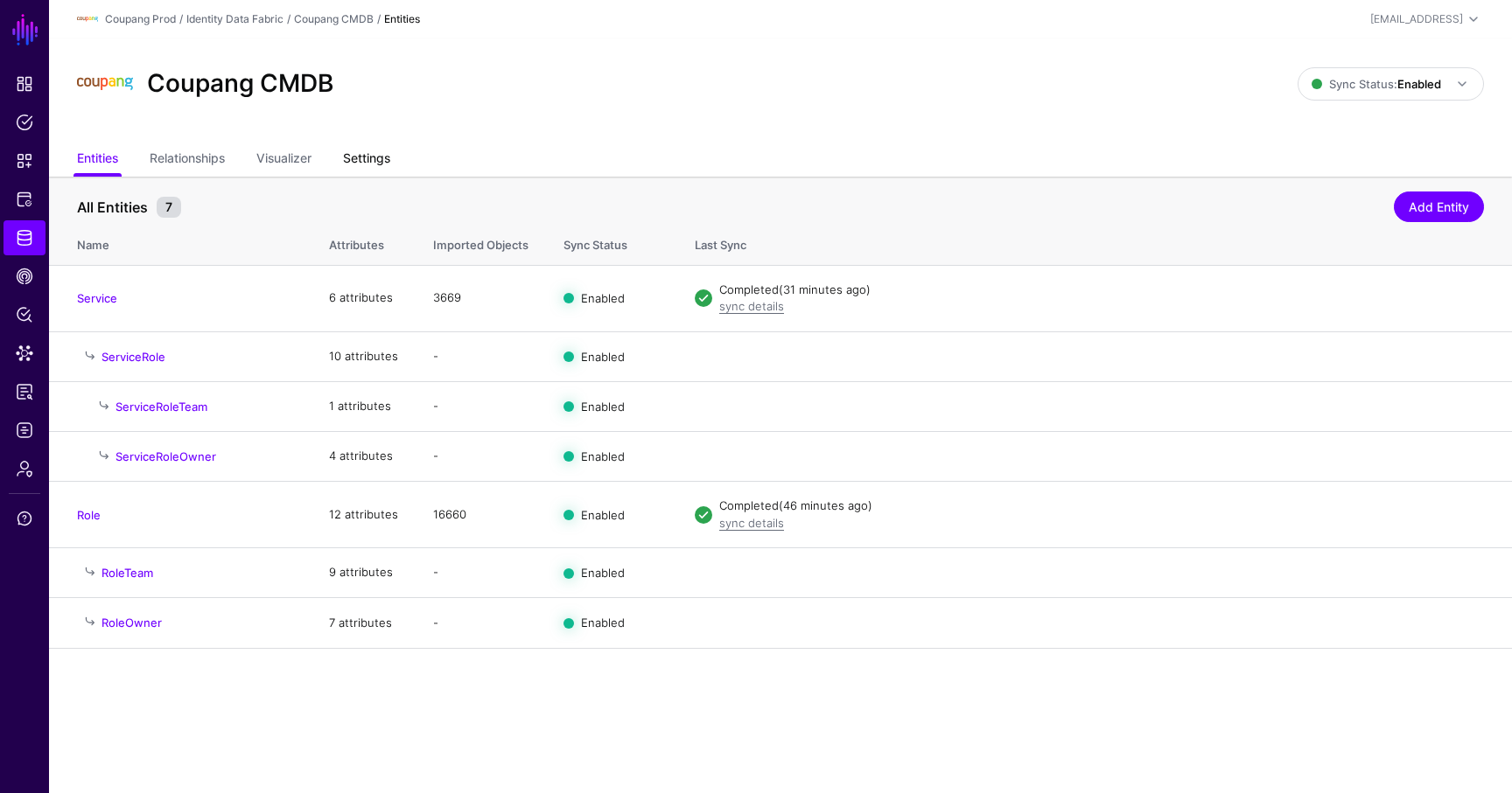
click at [360, 152] on link "Settings" at bounding box center [366, 160] width 48 height 33
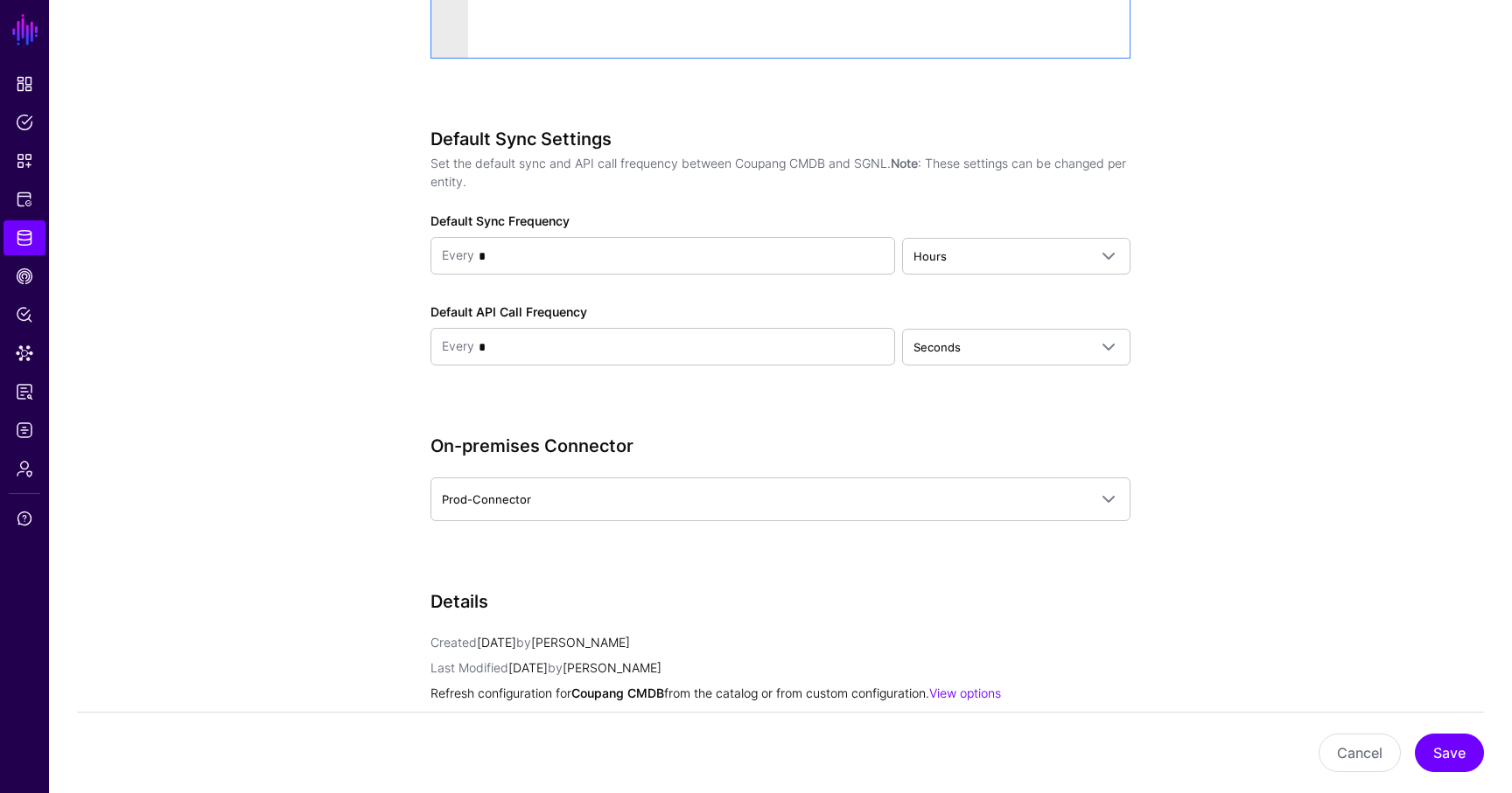
scroll to position [1668, 0]
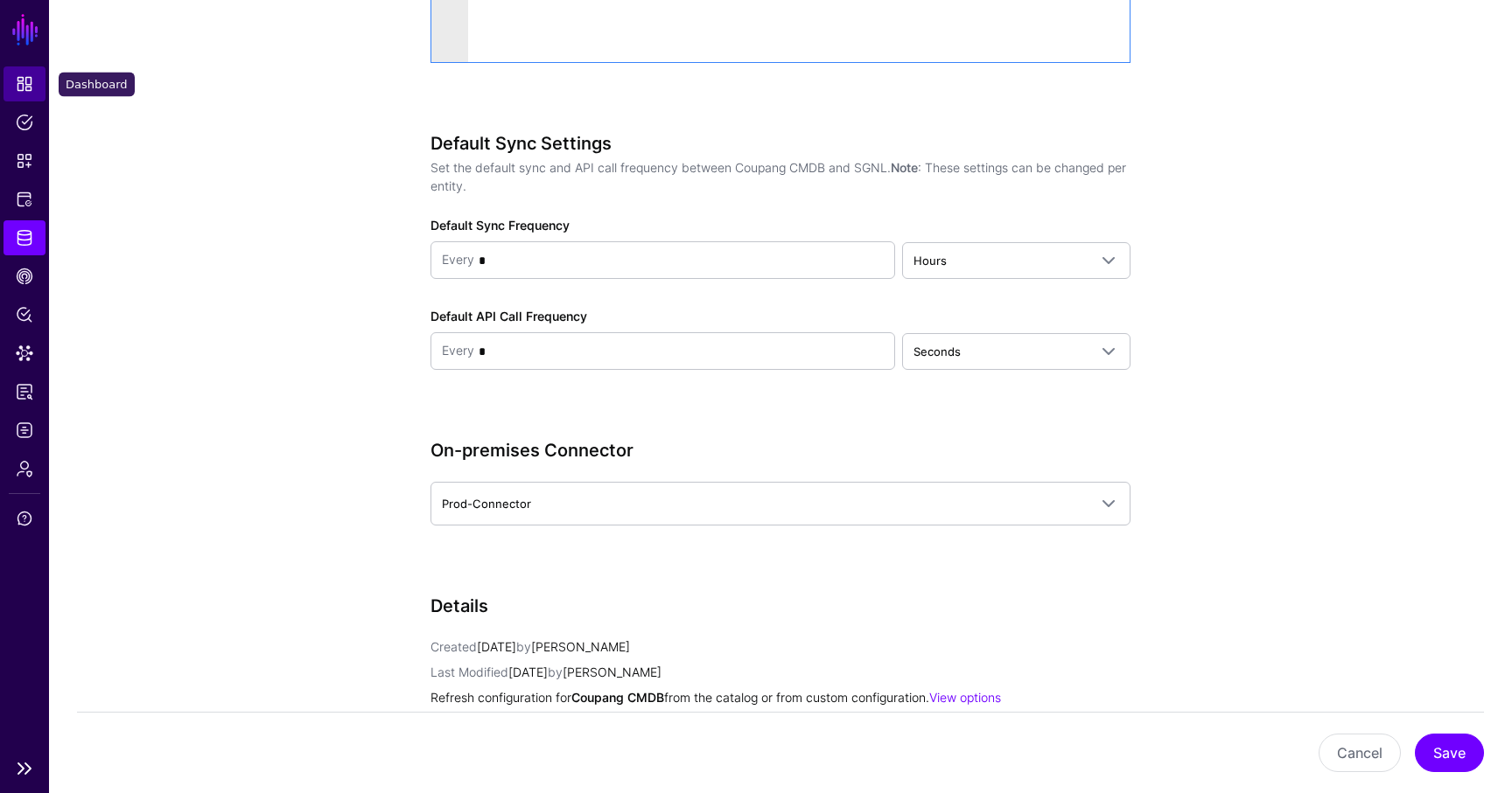
click at [28, 82] on span "Dashboard" at bounding box center [24, 83] width 17 height 17
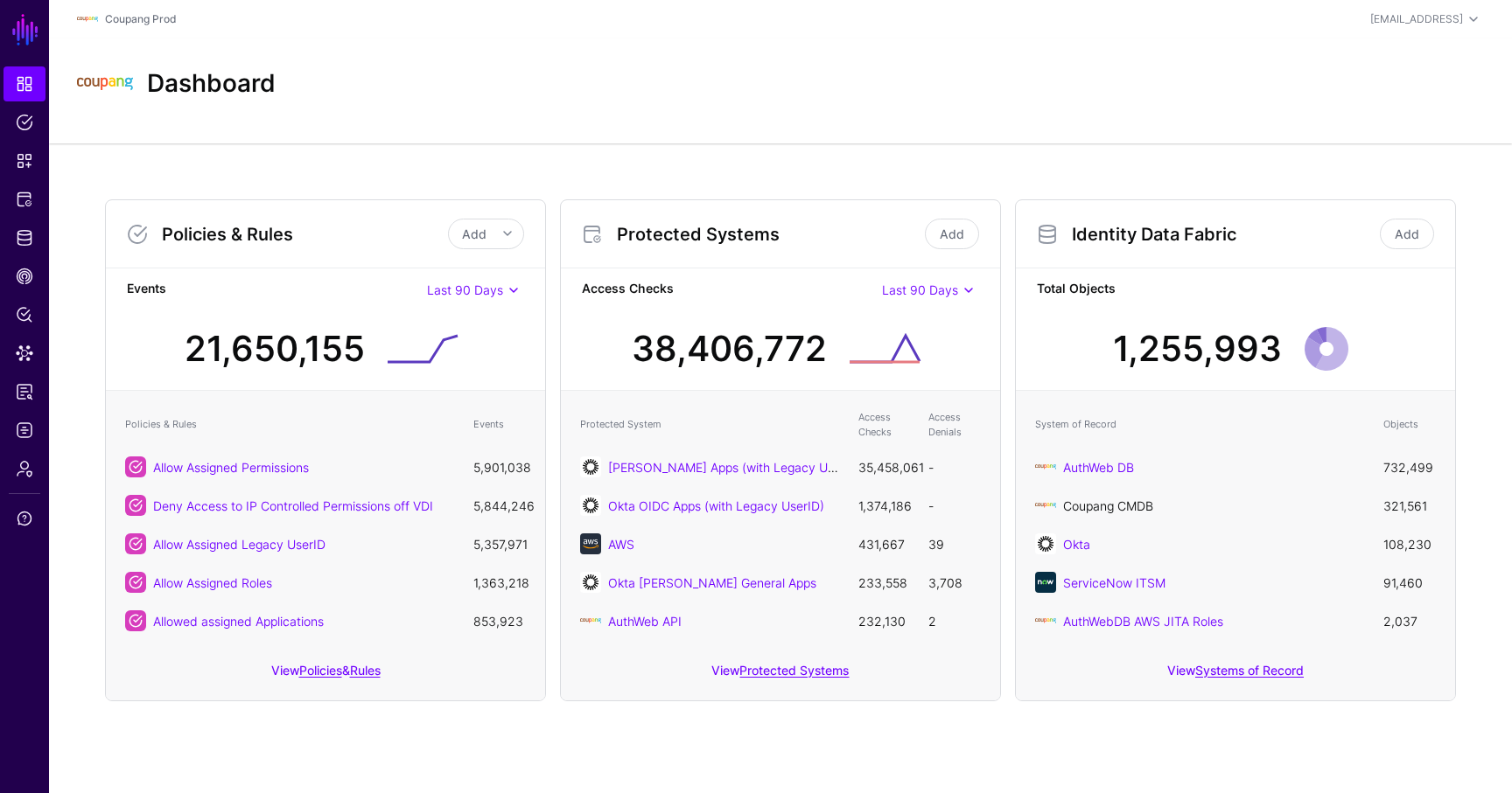
click at [1134, 499] on link "Coupang CMDB" at bounding box center [1108, 506] width 90 height 15
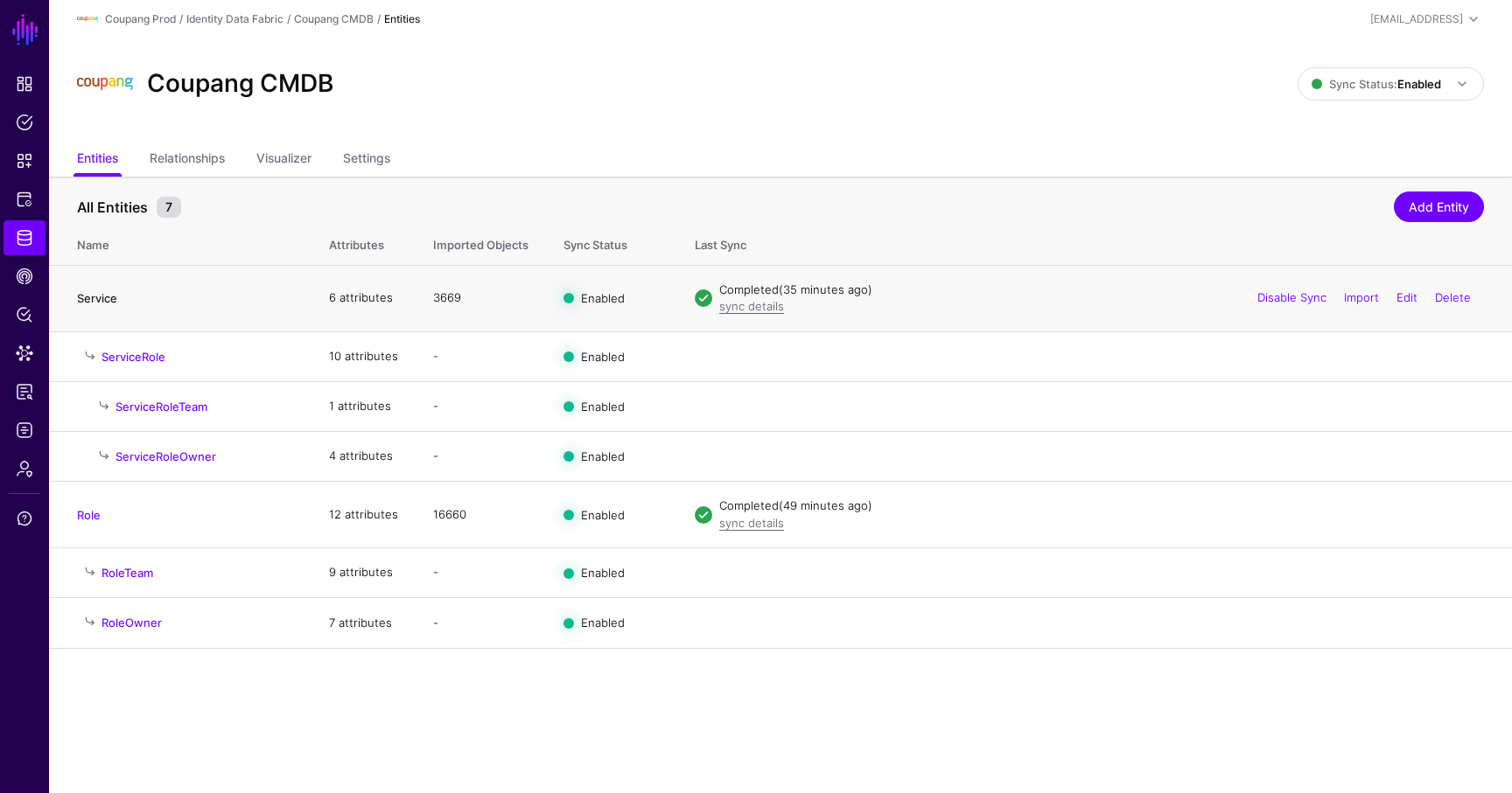
click at [84, 300] on link "Service" at bounding box center [96, 298] width 40 height 14
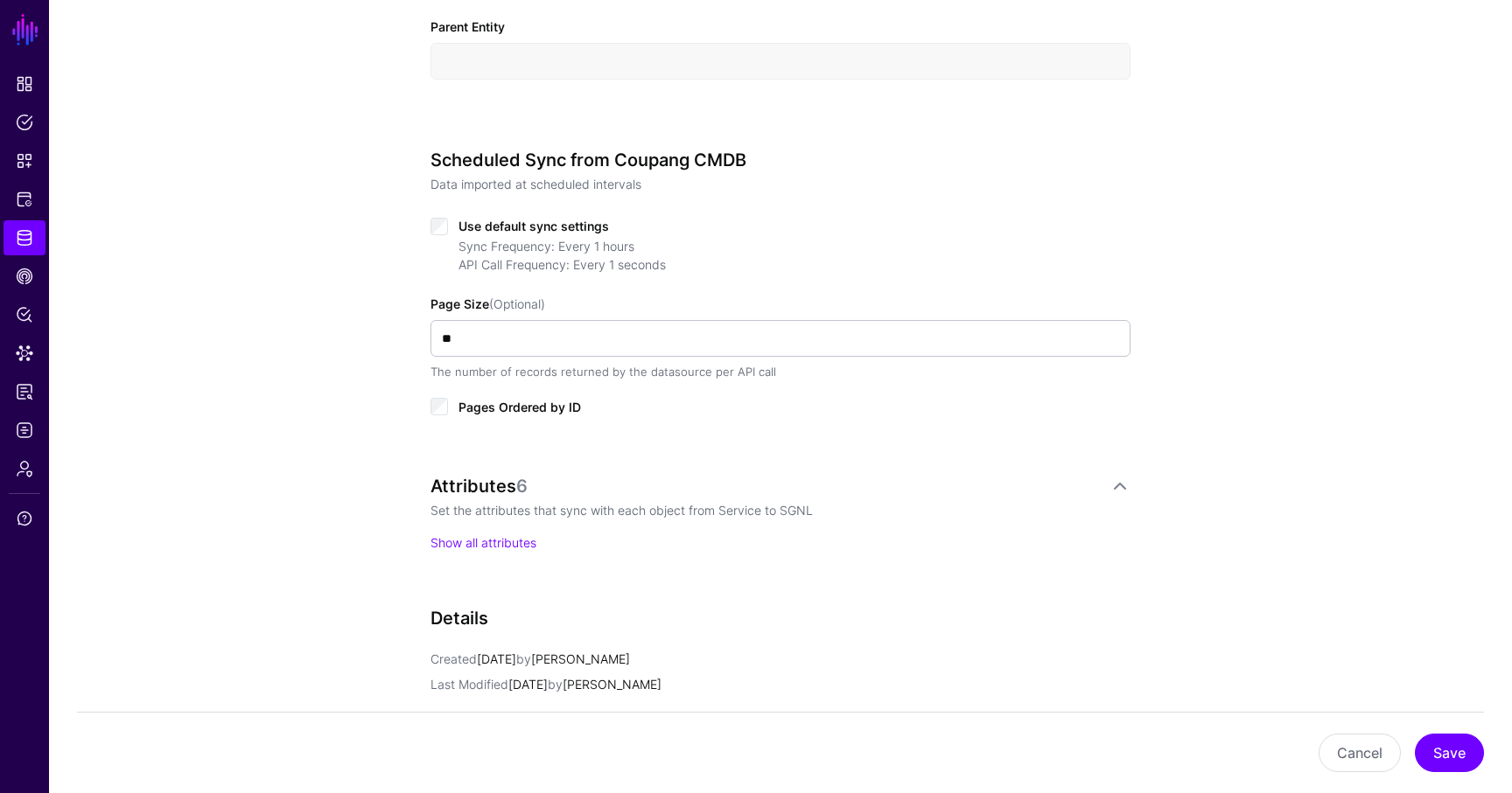
scroll to position [747, 0]
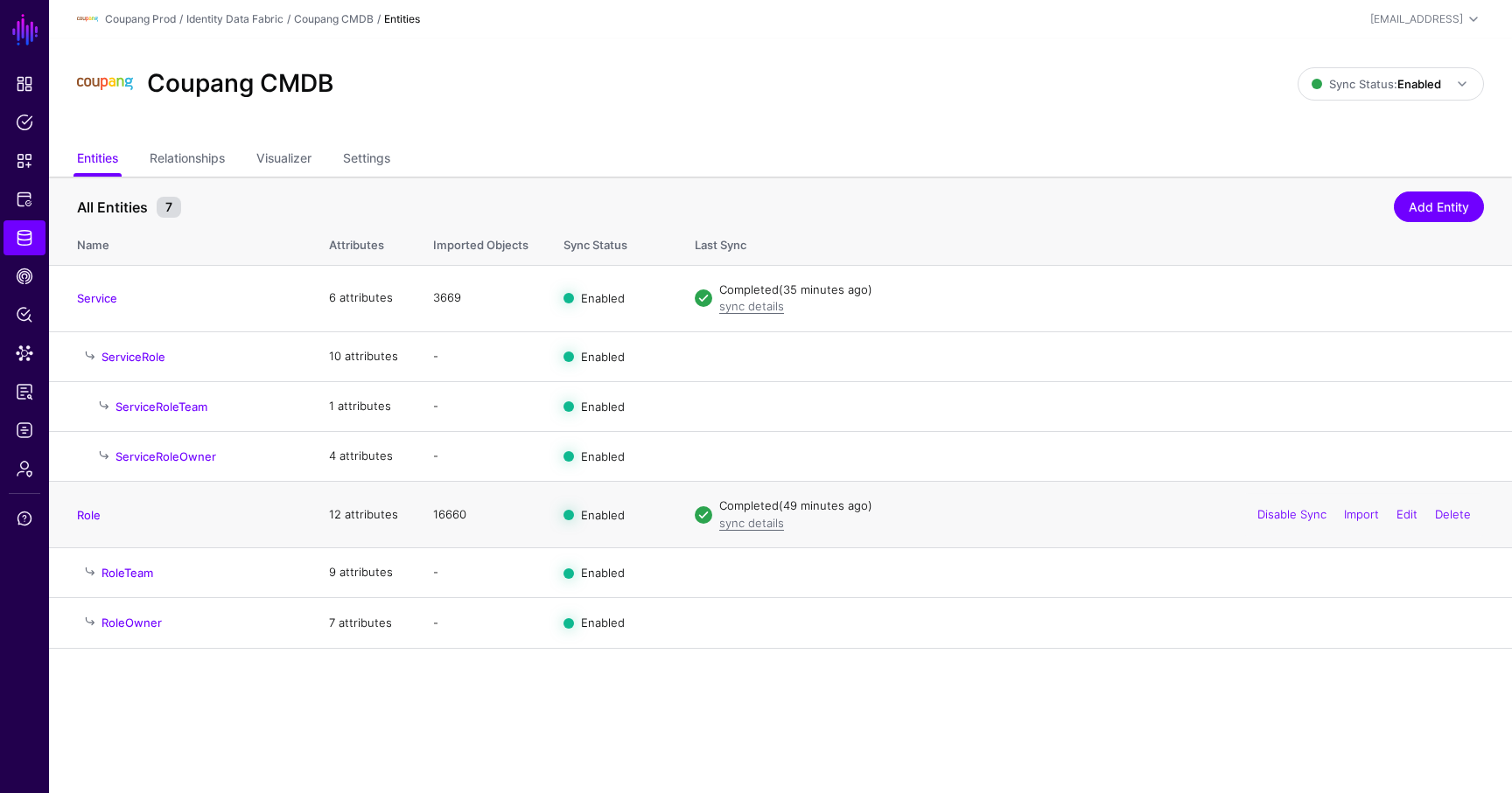
click at [88, 522] on h4 "Role" at bounding box center [185, 515] width 217 height 16
click at [84, 517] on link "Role" at bounding box center [88, 515] width 23 height 14
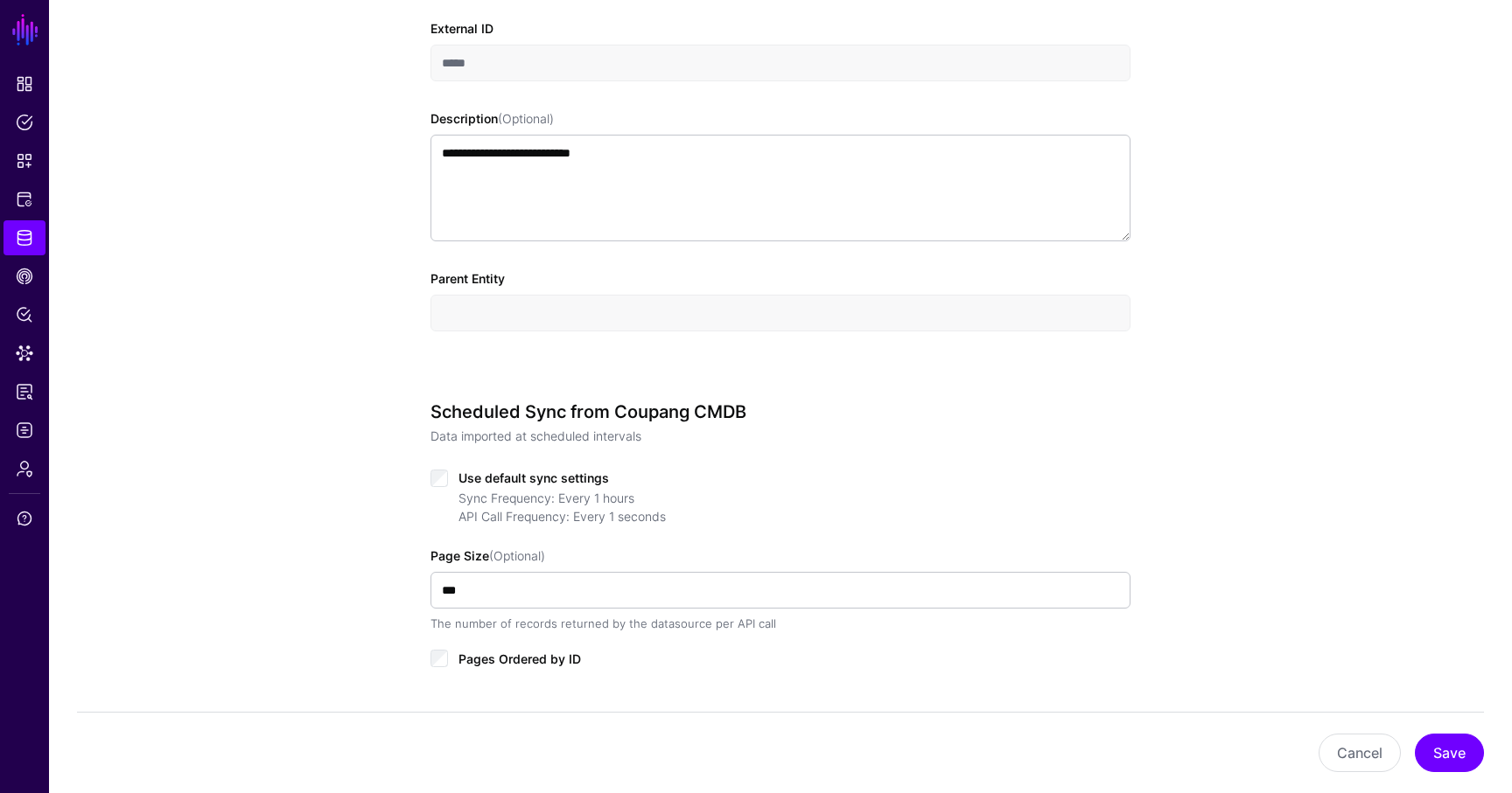
scroll to position [498, 0]
